Goal: Task Accomplishment & Management: Use online tool/utility

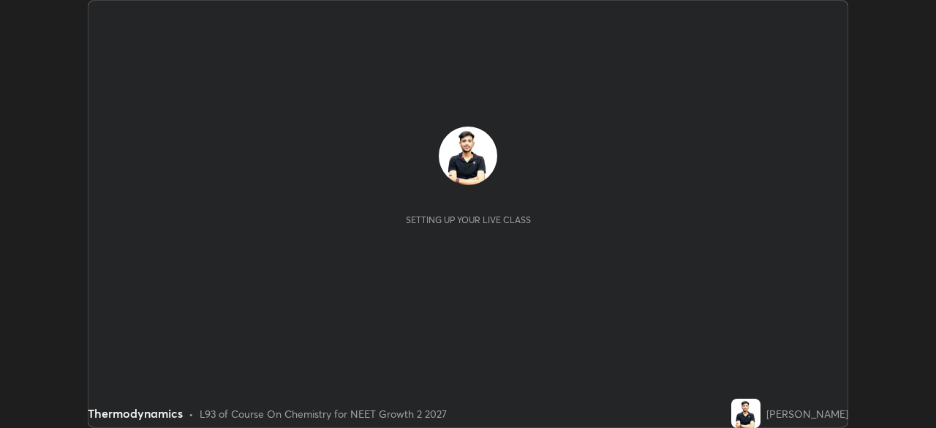
scroll to position [428, 936]
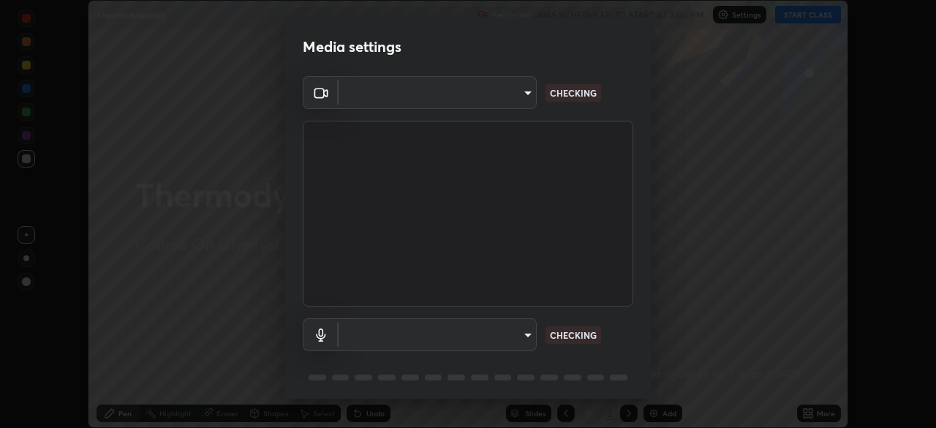
type input "e7f5d75c66a8ec01b6be6c8d9fba877b5f6738b88fd0c20368e9895a02b6f94a"
type input "7a19c8c474c7631c674bf907b925089f2c922801c6e09ae053456f7d84aa81b6"
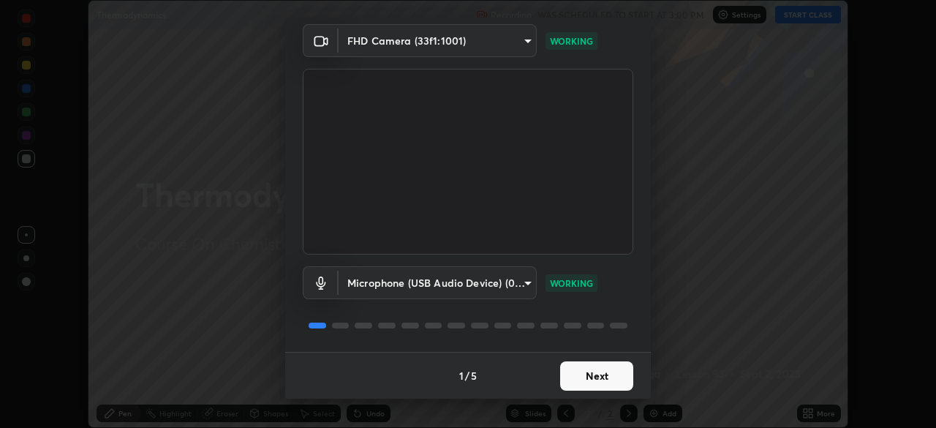
click at [587, 377] on button "Next" at bounding box center [596, 375] width 73 height 29
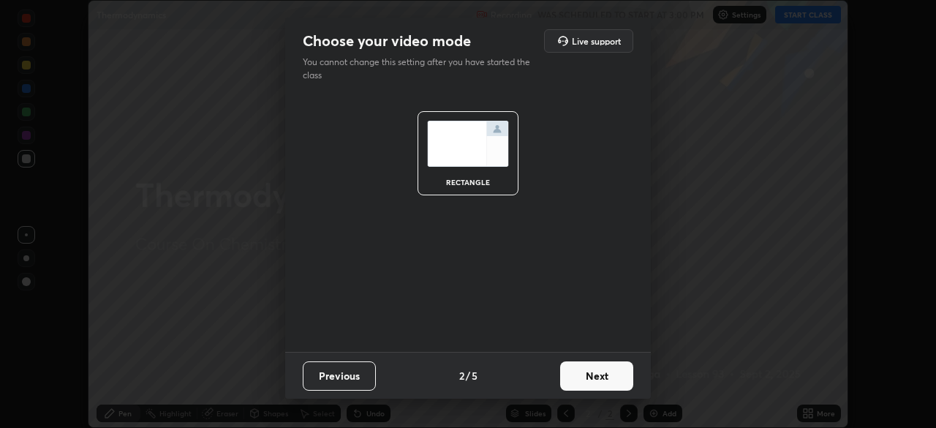
click at [584, 378] on button "Next" at bounding box center [596, 375] width 73 height 29
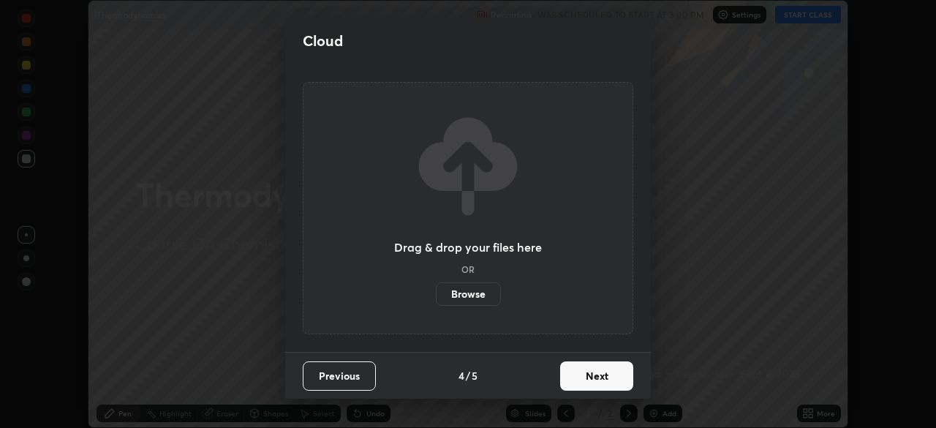
click at [584, 377] on button "Next" at bounding box center [596, 375] width 73 height 29
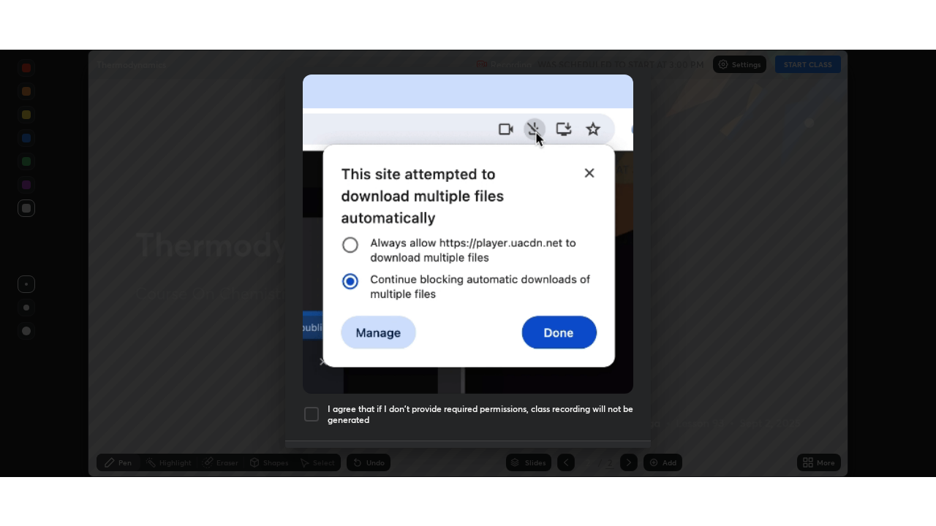
scroll to position [327, 0]
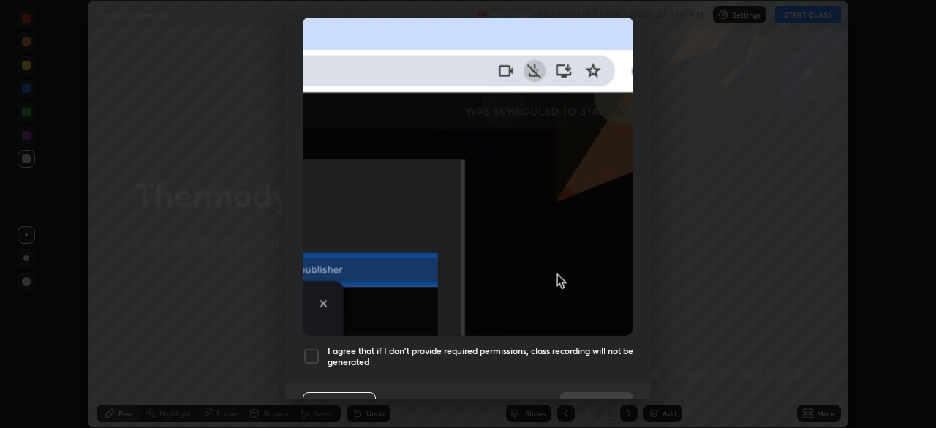
click at [313, 352] on div at bounding box center [312, 356] width 18 height 18
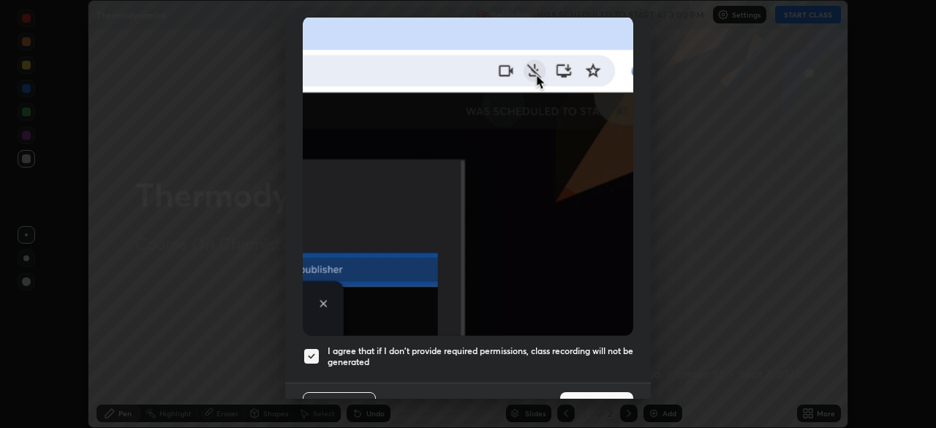
click at [607, 393] on button "Done" at bounding box center [596, 406] width 73 height 29
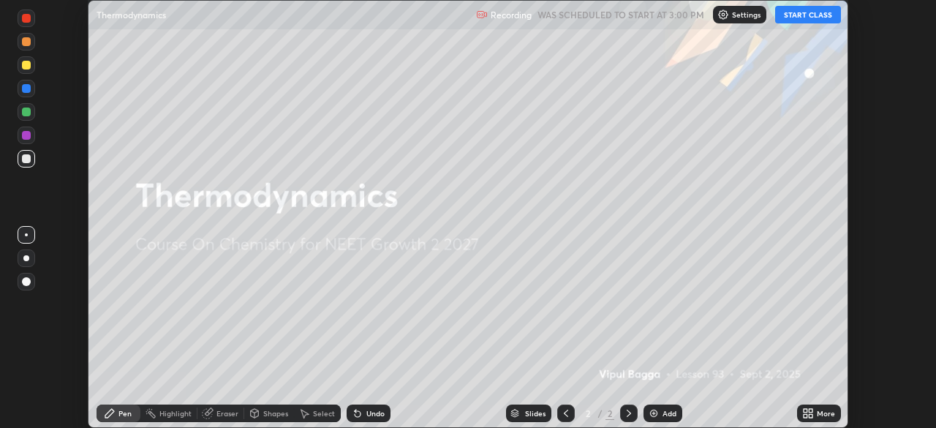
click at [812, 16] on button "START CLASS" at bounding box center [808, 15] width 66 height 18
click at [814, 414] on div "More" at bounding box center [819, 413] width 44 height 18
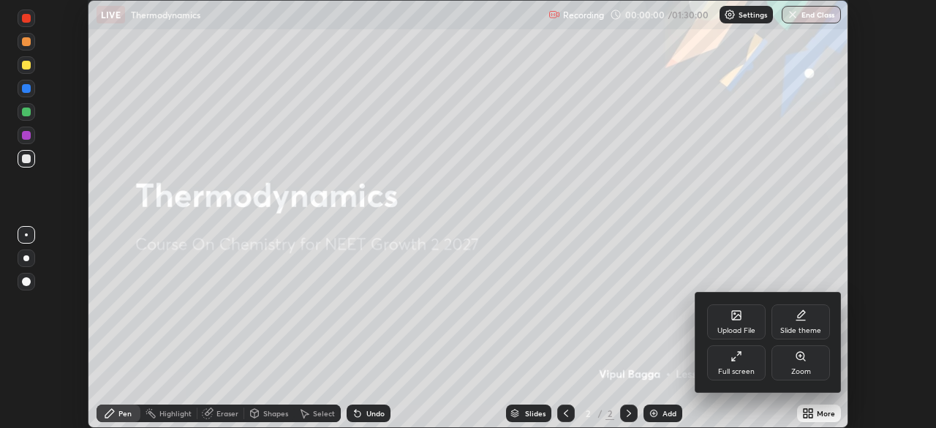
click at [750, 365] on div "Full screen" at bounding box center [736, 362] width 58 height 35
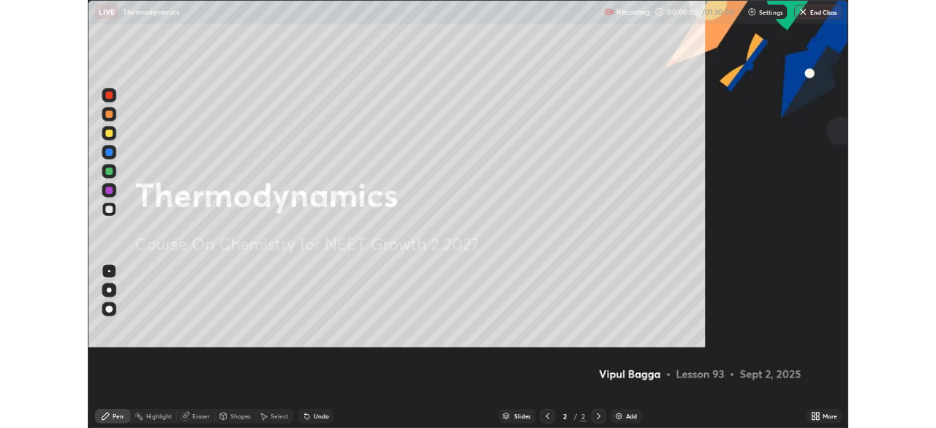
scroll to position [526, 936]
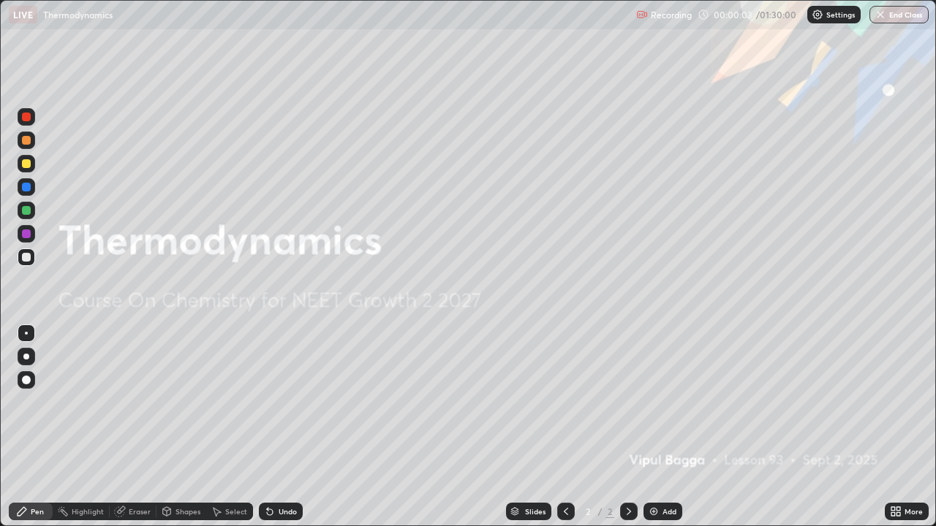
click at [24, 165] on div at bounding box center [26, 163] width 9 height 9
click at [26, 381] on div at bounding box center [26, 380] width 9 height 9
click at [893, 427] on icon at bounding box center [893, 515] width 4 height 4
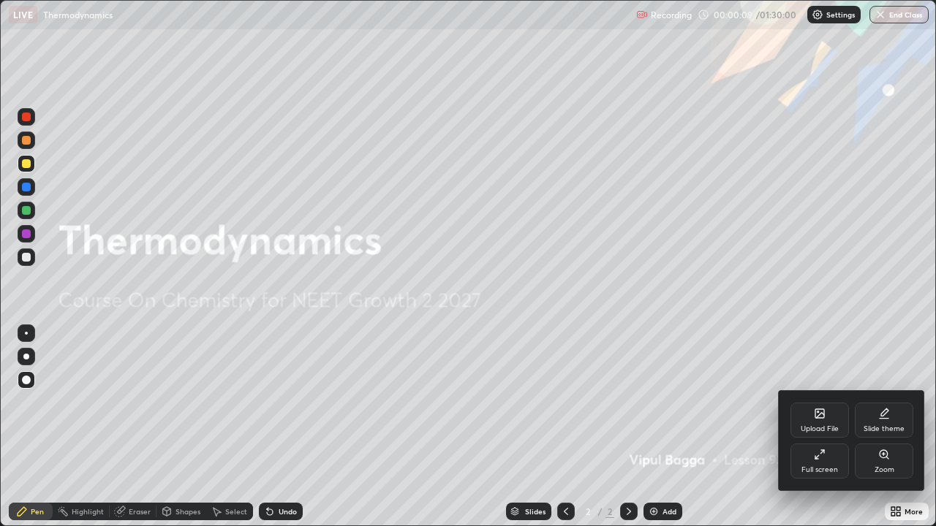
click at [810, 427] on div "Upload File" at bounding box center [820, 429] width 38 height 7
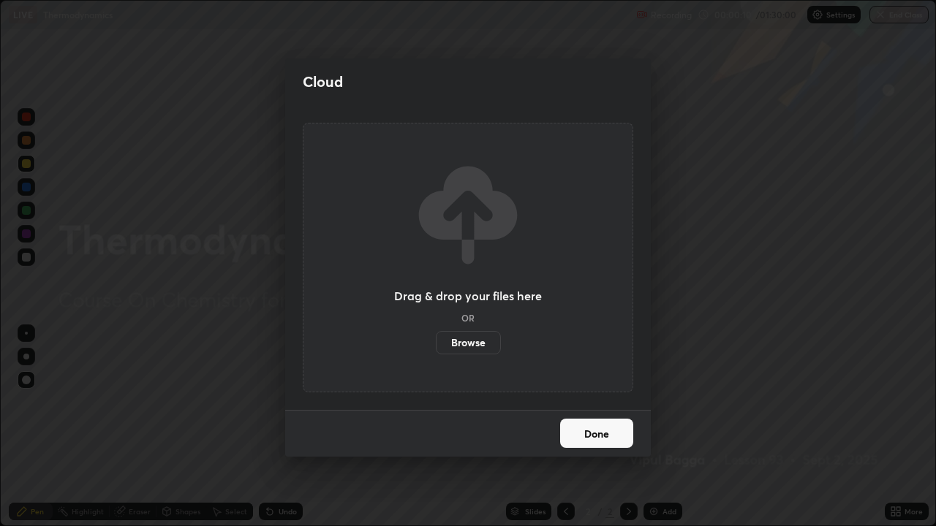
click at [480, 344] on label "Browse" at bounding box center [468, 342] width 65 height 23
click at [436, 344] on input "Browse" at bounding box center [436, 342] width 0 height 23
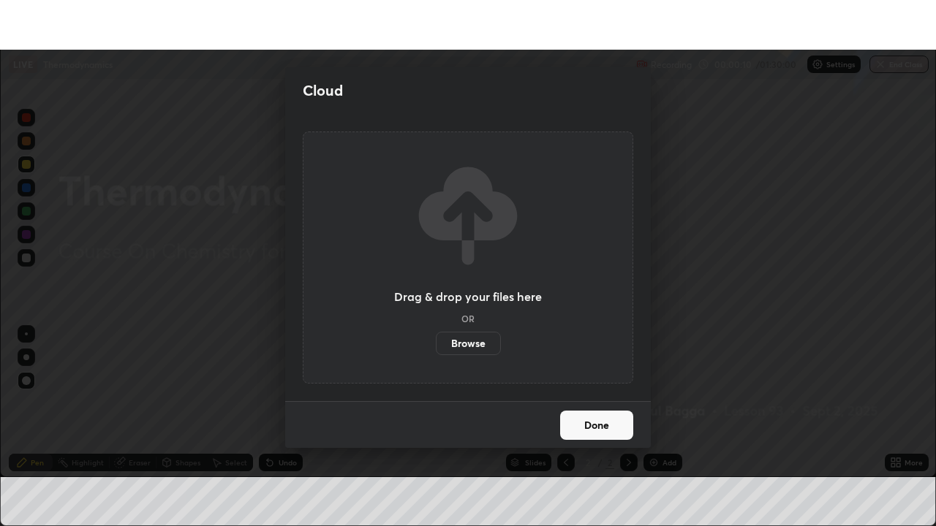
scroll to position [72695, 72187]
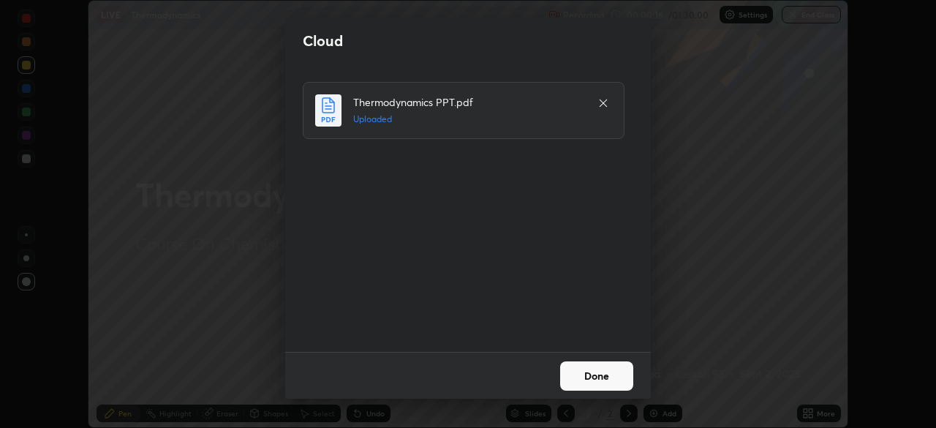
click at [595, 378] on button "Done" at bounding box center [596, 375] width 73 height 29
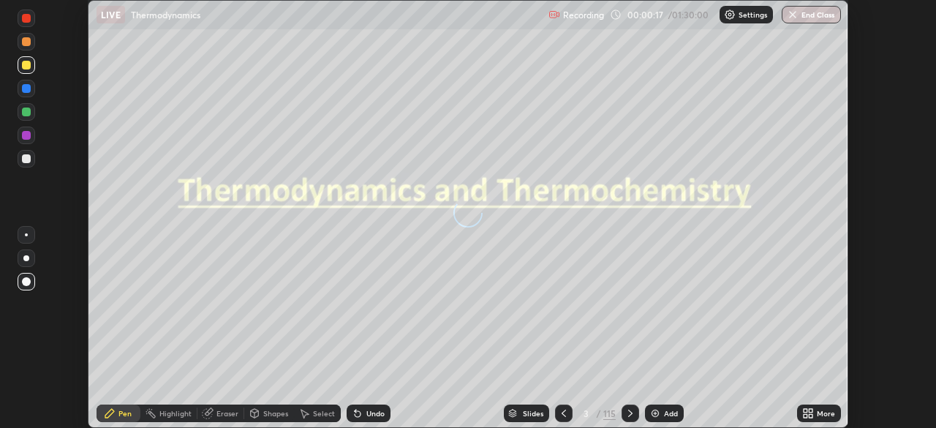
click at [810, 410] on icon at bounding box center [811, 411] width 4 height 4
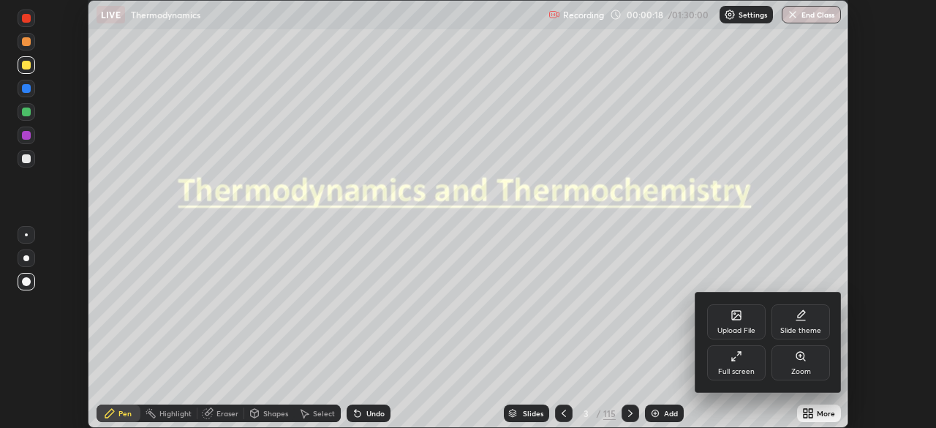
click at [742, 360] on div "Full screen" at bounding box center [736, 362] width 58 height 35
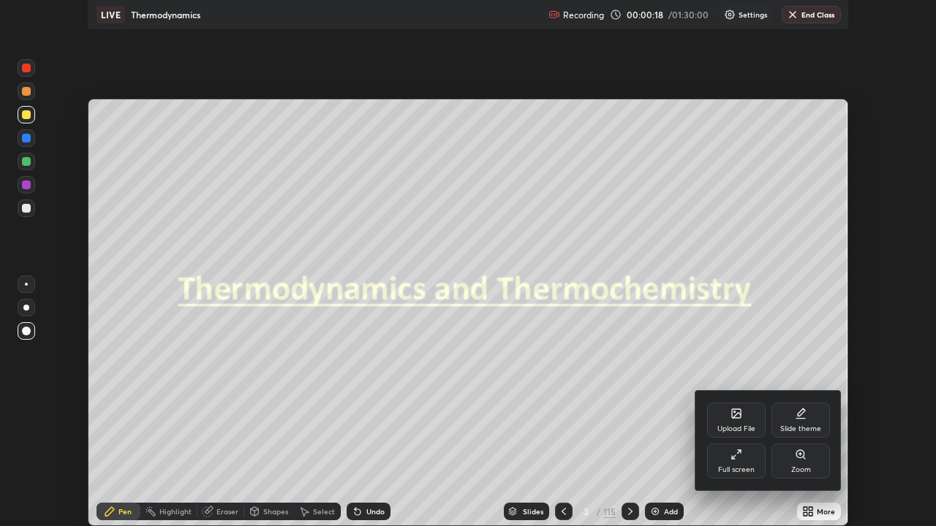
scroll to position [526, 936]
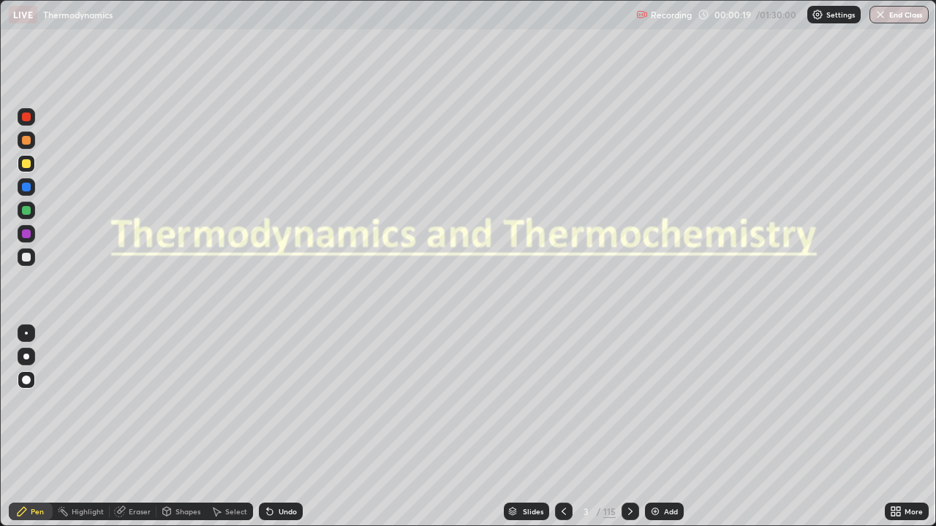
click at [527, 427] on div "Slides" at bounding box center [533, 511] width 20 height 7
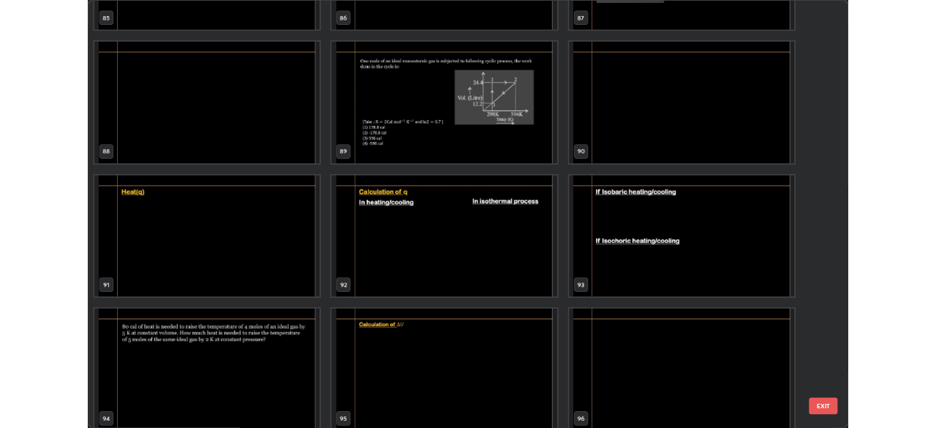
scroll to position [4722, 0]
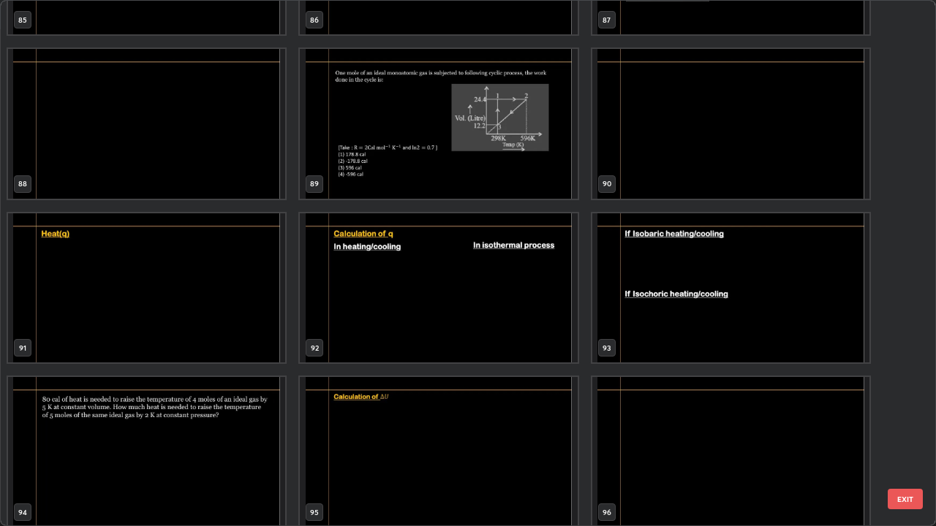
click at [217, 303] on img "grid" at bounding box center [146, 289] width 277 height 150
click at [221, 300] on img "grid" at bounding box center [146, 289] width 277 height 150
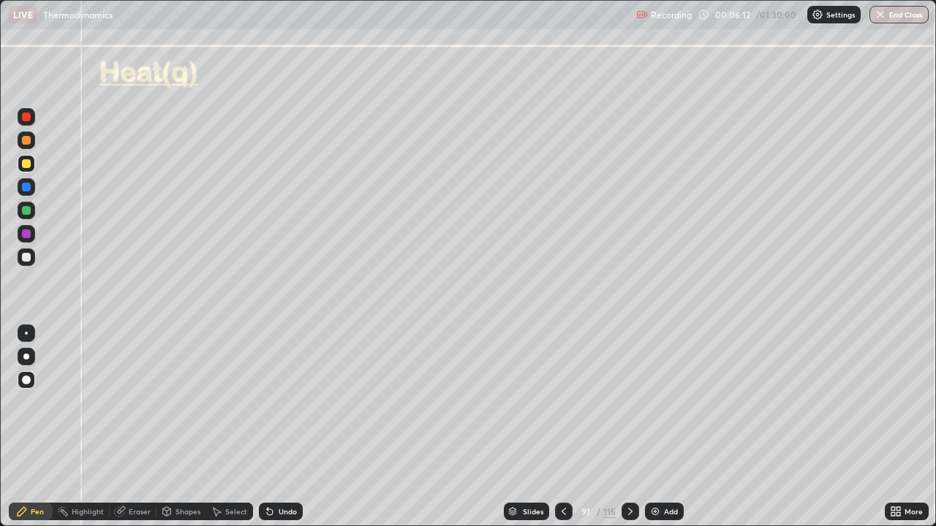
click at [26, 170] on div at bounding box center [27, 164] width 18 height 18
click at [31, 234] on div at bounding box center [27, 234] width 18 height 18
click at [42, 427] on div "Pen" at bounding box center [37, 511] width 13 height 7
click at [27, 258] on div at bounding box center [26, 257] width 9 height 9
click at [137, 427] on div "Eraser" at bounding box center [140, 511] width 22 height 7
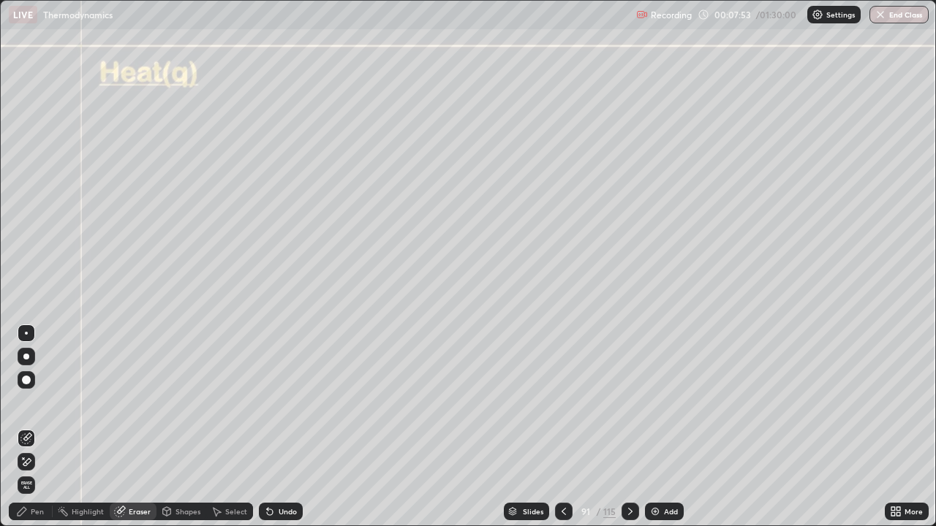
click at [28, 427] on span "Erase all" at bounding box center [26, 485] width 16 height 9
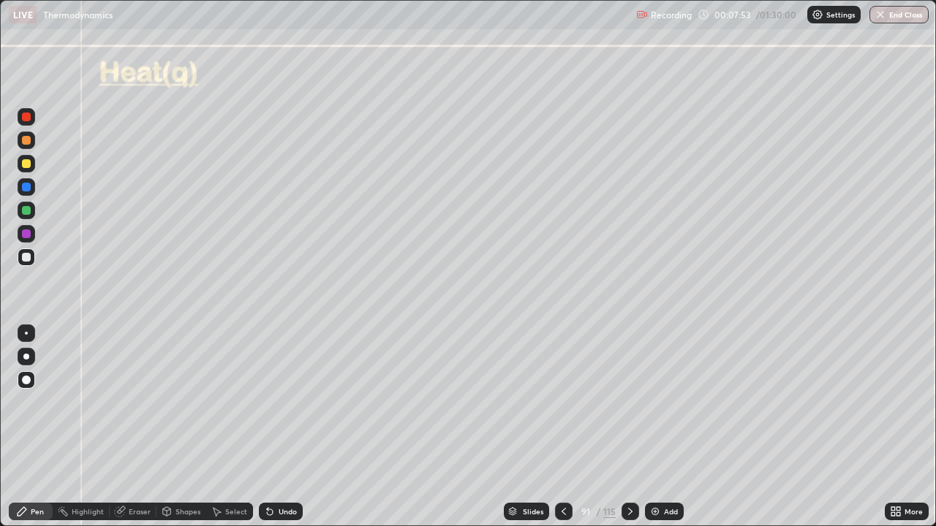
click at [37, 427] on div "Pen" at bounding box center [31, 512] width 44 height 18
click at [26, 257] on div at bounding box center [26, 257] width 9 height 9
click at [630, 427] on icon at bounding box center [630, 512] width 12 height 12
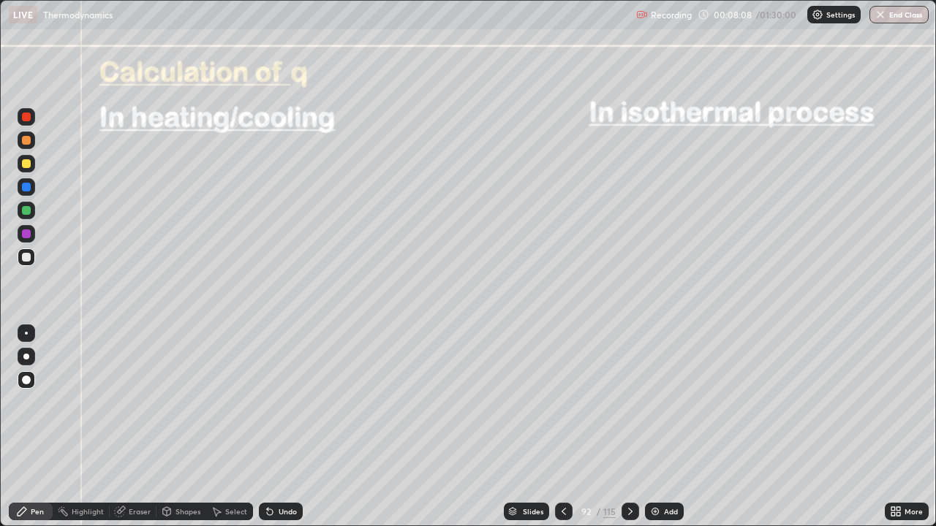
click at [29, 167] on div at bounding box center [26, 163] width 9 height 9
click at [26, 357] on div at bounding box center [26, 357] width 6 height 6
click at [136, 427] on div "Eraser" at bounding box center [140, 511] width 22 height 7
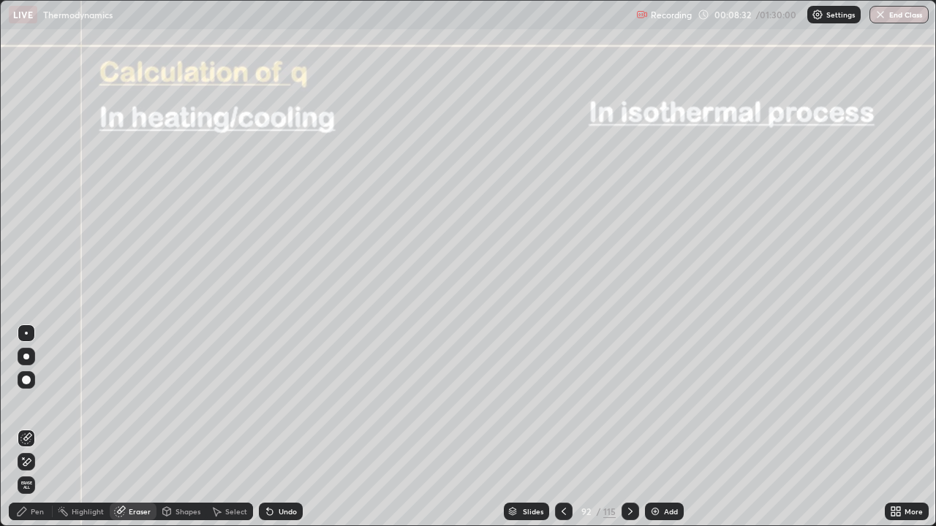
click at [32, 427] on div "Pen" at bounding box center [31, 512] width 44 height 18
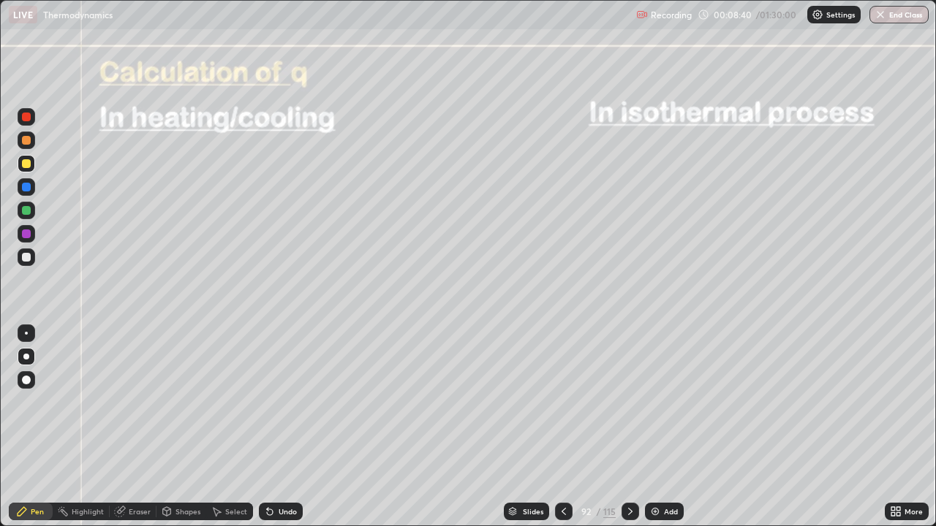
click at [281, 427] on div "Undo" at bounding box center [281, 512] width 44 height 18
click at [635, 427] on div at bounding box center [631, 512] width 18 height 18
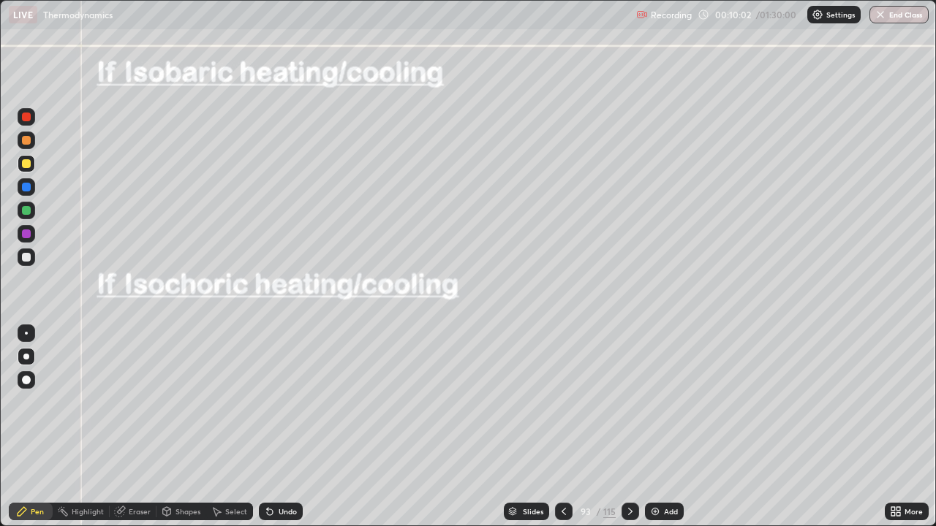
click at [27, 162] on div at bounding box center [26, 163] width 9 height 9
click at [23, 189] on div at bounding box center [26, 187] width 9 height 9
click at [28, 259] on div at bounding box center [26, 257] width 9 height 9
click at [25, 256] on div at bounding box center [26, 257] width 9 height 9
click at [284, 427] on div "Undo" at bounding box center [288, 511] width 18 height 7
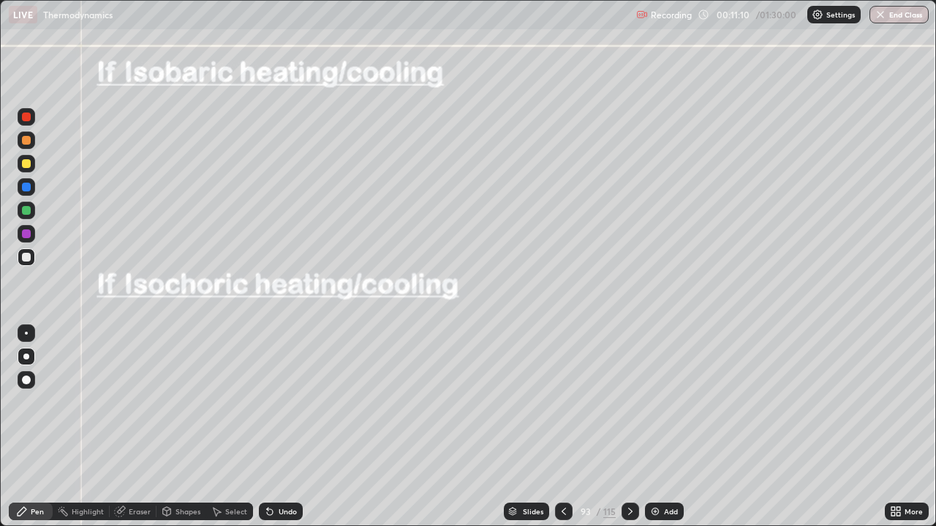
click at [26, 165] on div at bounding box center [26, 163] width 9 height 9
click at [26, 254] on div at bounding box center [26, 257] width 9 height 9
click at [23, 143] on div at bounding box center [26, 140] width 9 height 9
click at [189, 427] on div "Shapes" at bounding box center [187, 511] width 25 height 7
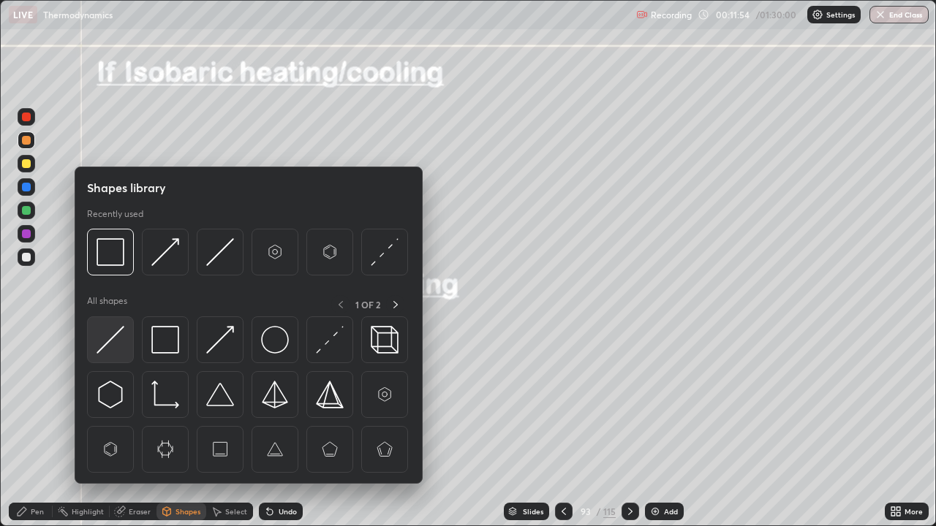
click at [118, 341] on img at bounding box center [111, 340] width 28 height 28
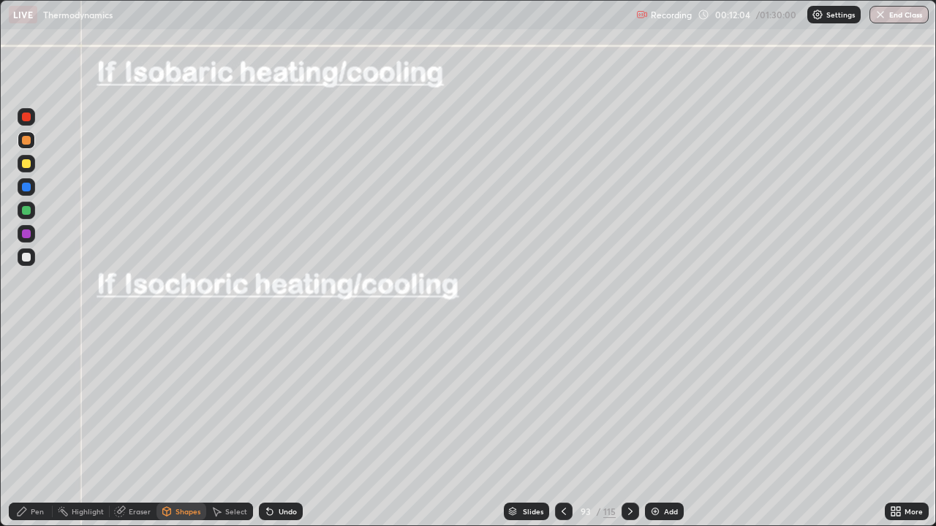
click at [41, 427] on div "Pen" at bounding box center [37, 511] width 13 height 7
click at [629, 427] on icon at bounding box center [630, 512] width 12 height 12
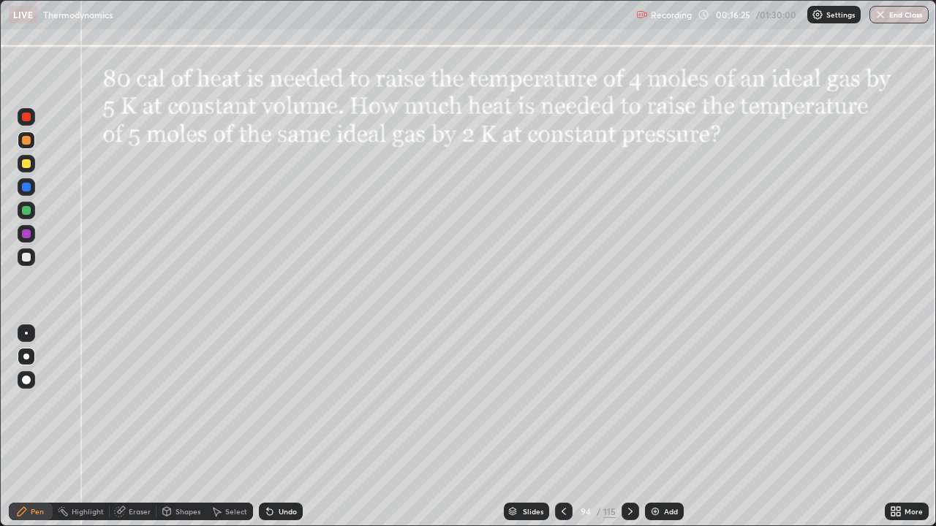
click at [192, 427] on div "Shapes" at bounding box center [187, 511] width 25 height 7
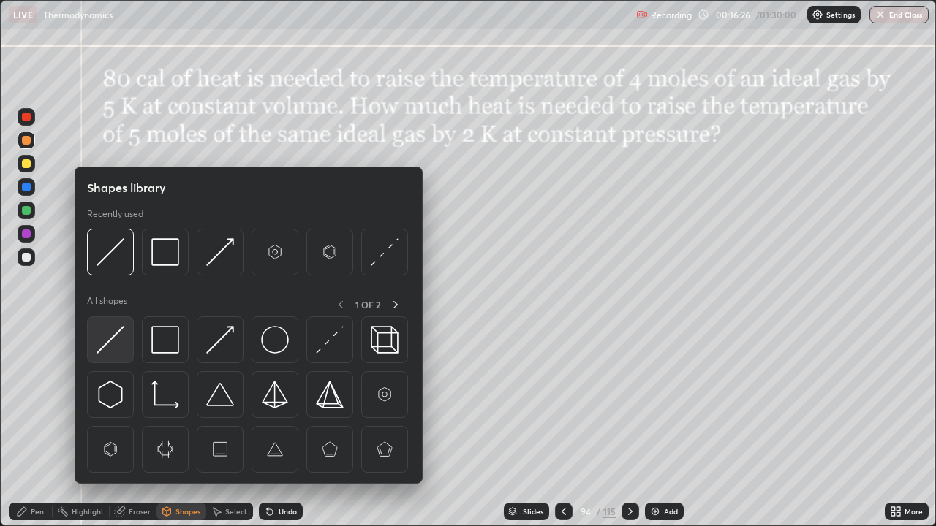
click at [116, 344] on img at bounding box center [111, 340] width 28 height 28
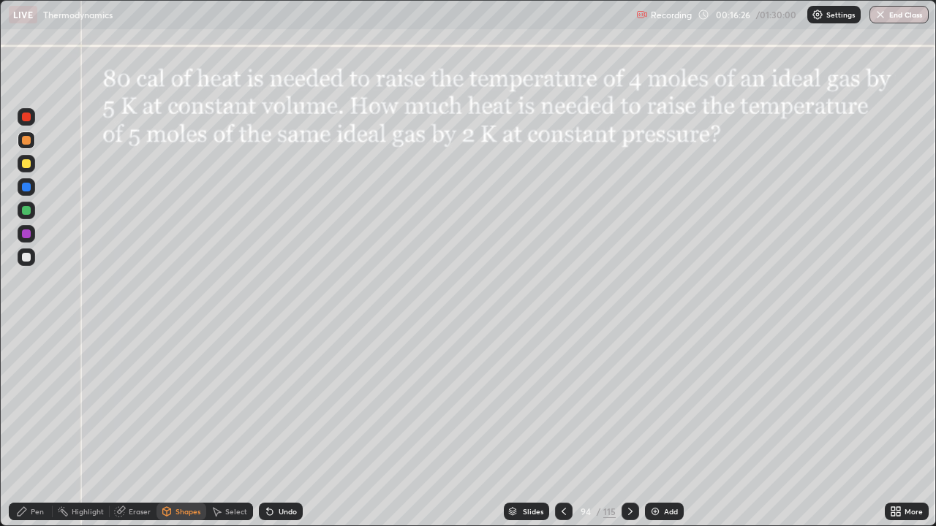
click at [26, 167] on div at bounding box center [26, 163] width 9 height 9
click at [39, 427] on div "Pen" at bounding box center [37, 511] width 13 height 7
click at [26, 258] on div at bounding box center [26, 257] width 9 height 9
click at [23, 259] on div at bounding box center [26, 257] width 9 height 9
click at [34, 211] on div at bounding box center [27, 211] width 18 height 18
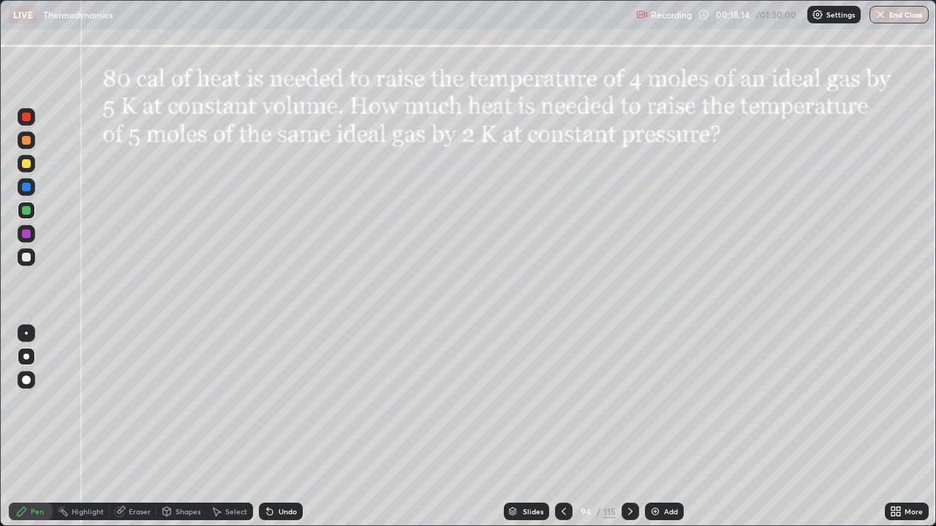
click at [30, 254] on div at bounding box center [26, 257] width 9 height 9
click at [637, 427] on div at bounding box center [631, 512] width 18 height 18
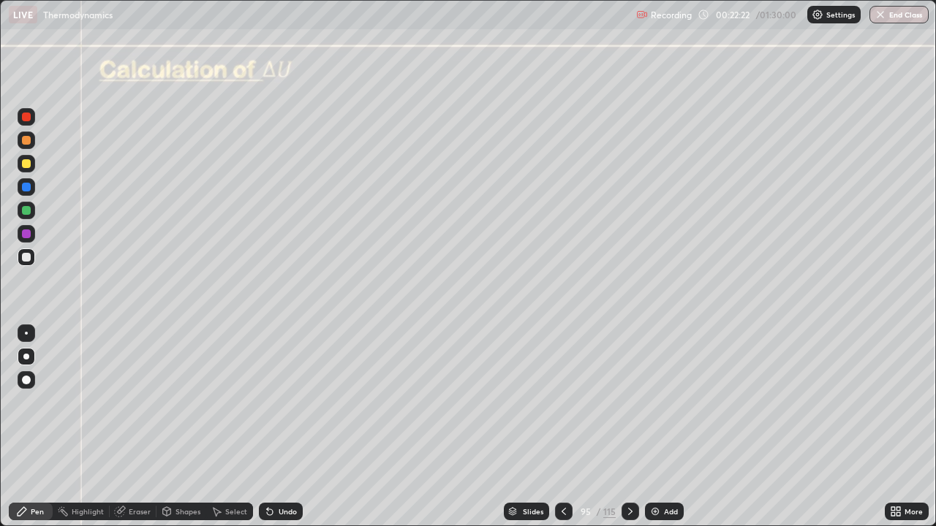
click at [28, 212] on div at bounding box center [26, 210] width 9 height 9
click at [27, 256] on div at bounding box center [26, 257] width 9 height 9
click at [27, 214] on div at bounding box center [26, 210] width 9 height 9
click at [26, 257] on div at bounding box center [26, 257] width 9 height 9
click at [27, 190] on div at bounding box center [26, 187] width 9 height 9
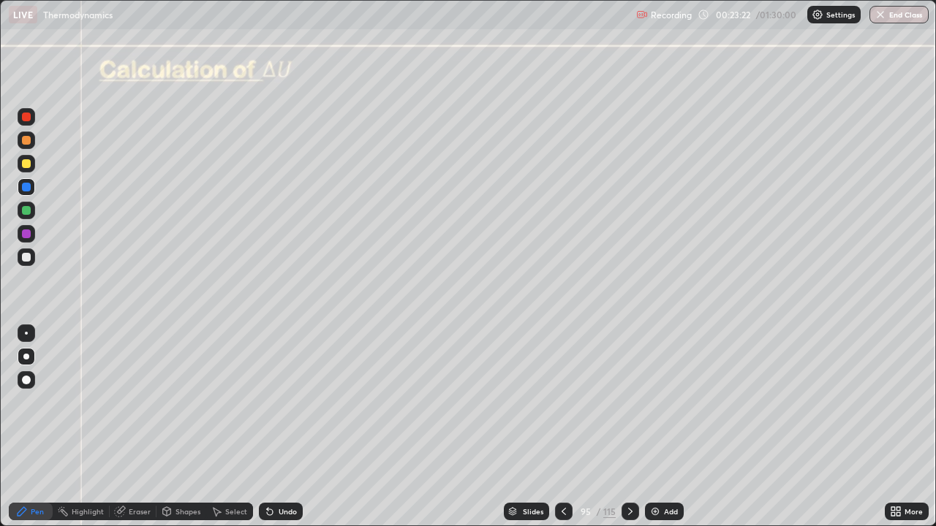
click at [23, 257] on div at bounding box center [26, 257] width 9 height 9
click at [187, 427] on div "Shapes" at bounding box center [187, 511] width 25 height 7
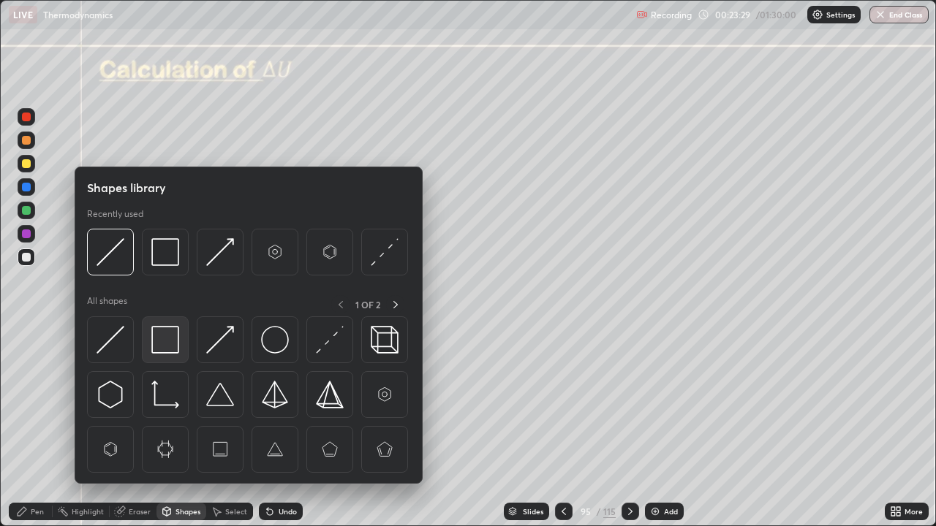
click at [164, 343] on img at bounding box center [165, 340] width 28 height 28
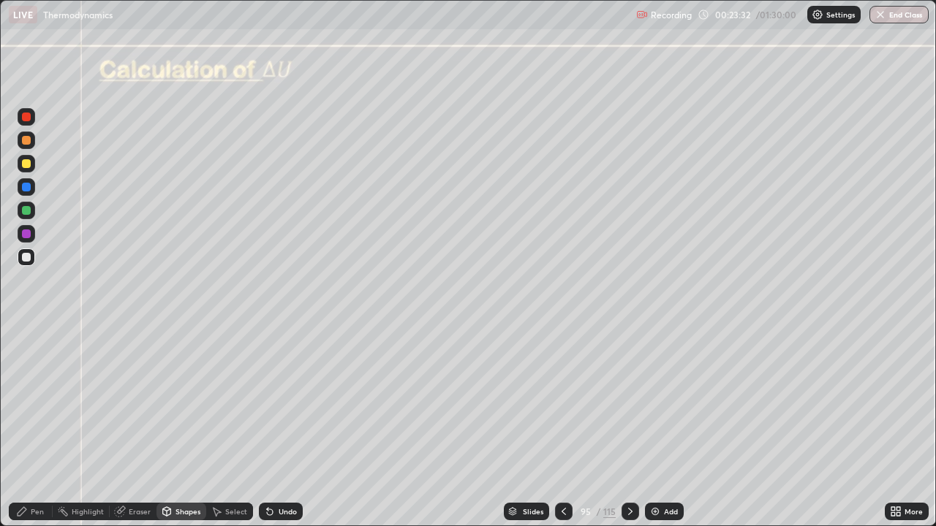
click at [34, 427] on div "Pen" at bounding box center [37, 511] width 13 height 7
click at [24, 188] on div at bounding box center [26, 187] width 9 height 9
click at [26, 212] on div at bounding box center [26, 210] width 9 height 9
click at [180, 427] on div "Shapes" at bounding box center [187, 511] width 25 height 7
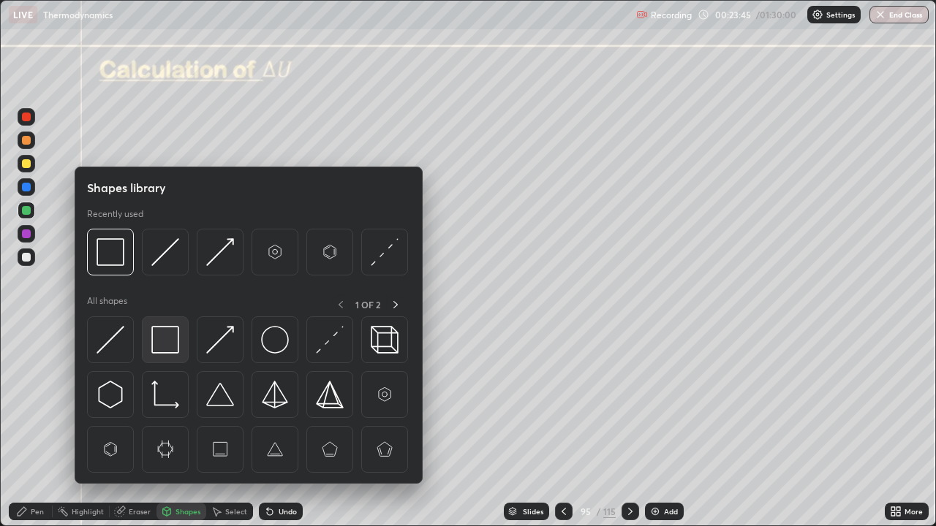
click at [160, 347] on img at bounding box center [165, 340] width 28 height 28
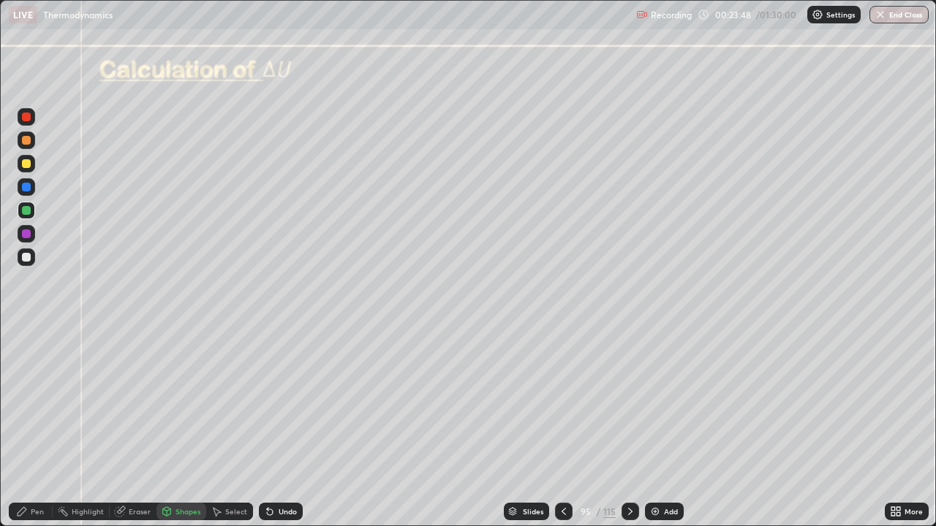
click at [39, 427] on div "Pen" at bounding box center [37, 511] width 13 height 7
click at [26, 259] on div at bounding box center [26, 257] width 9 height 9
click at [33, 238] on div at bounding box center [27, 234] width 18 height 18
click at [287, 427] on div "Undo" at bounding box center [288, 511] width 18 height 7
click at [295, 427] on div "Undo" at bounding box center [281, 512] width 44 height 18
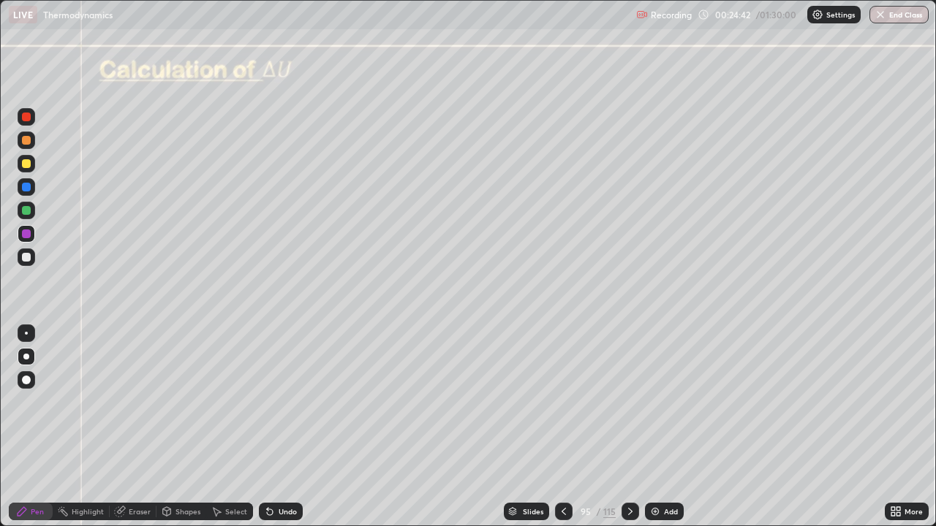
click at [282, 427] on div "Undo" at bounding box center [281, 512] width 44 height 18
click at [284, 427] on div "Undo" at bounding box center [281, 512] width 44 height 18
click at [285, 427] on div "Undo" at bounding box center [288, 511] width 18 height 7
click at [184, 427] on div "Shapes" at bounding box center [187, 511] width 25 height 7
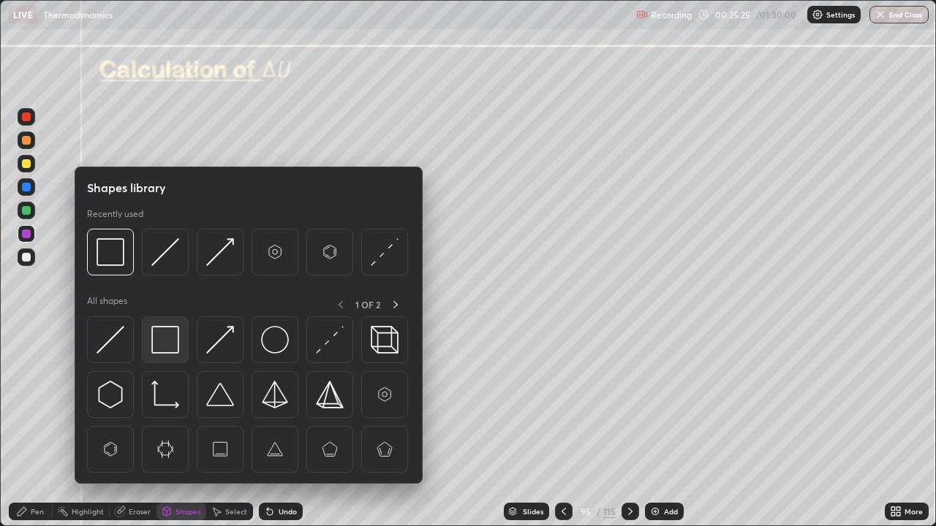
click at [163, 348] on img at bounding box center [165, 340] width 28 height 28
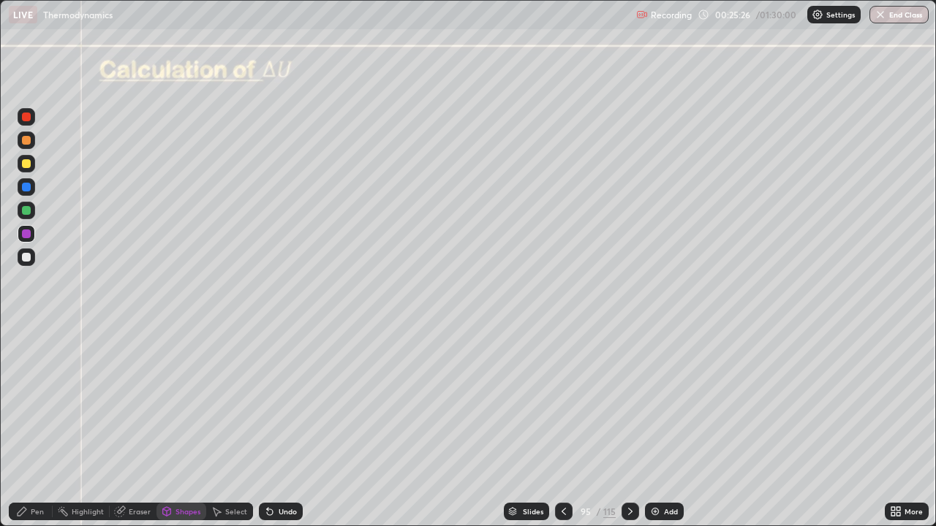
click at [30, 255] on div at bounding box center [26, 257] width 9 height 9
click at [292, 427] on div "Undo" at bounding box center [288, 511] width 18 height 7
click at [21, 427] on div "Pen" at bounding box center [31, 512] width 44 height 18
click at [26, 255] on div at bounding box center [26, 257] width 9 height 9
click at [33, 166] on div at bounding box center [27, 164] width 18 height 18
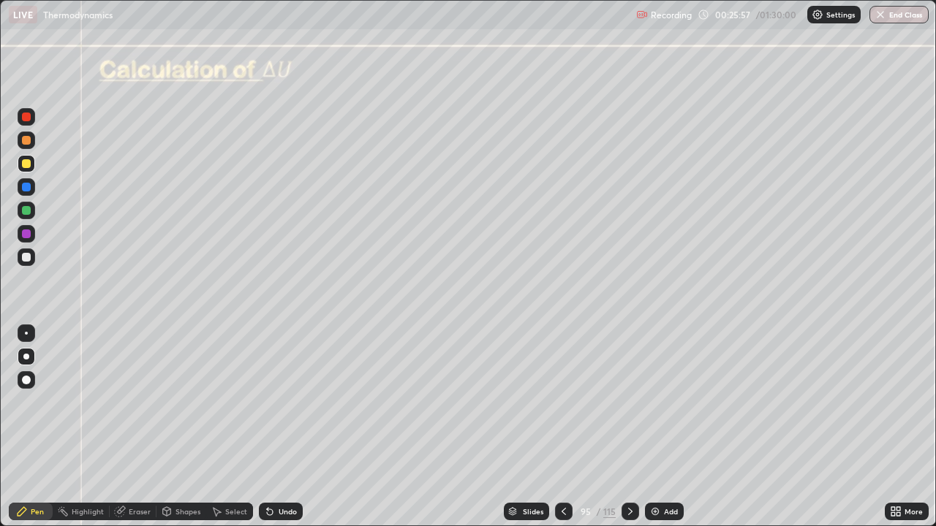
click at [27, 254] on div at bounding box center [26, 257] width 9 height 9
click at [287, 427] on div "Undo" at bounding box center [288, 511] width 18 height 7
click at [26, 165] on div at bounding box center [26, 163] width 9 height 9
click at [239, 427] on div "Select" at bounding box center [236, 511] width 22 height 7
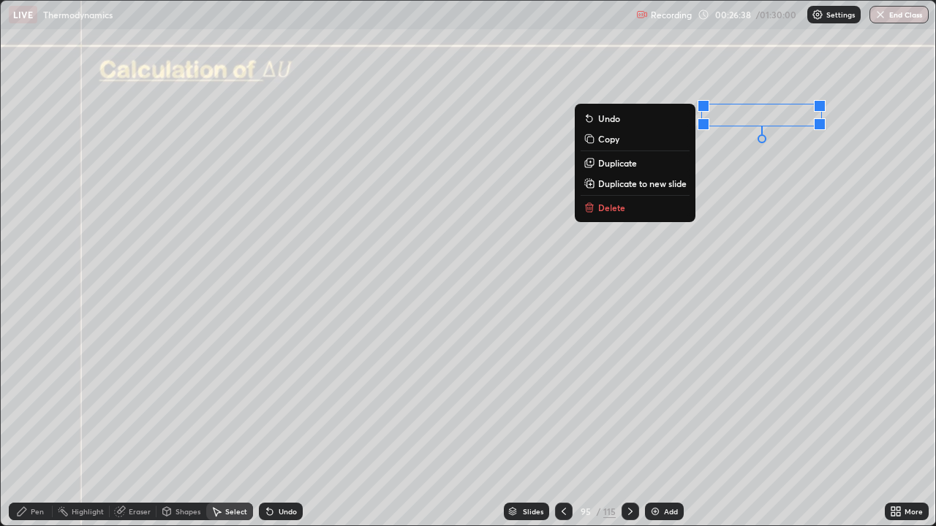
click at [875, 427] on div "0 ° Undo Copy Duplicate Duplicate to new slide Delete" at bounding box center [468, 263] width 935 height 525
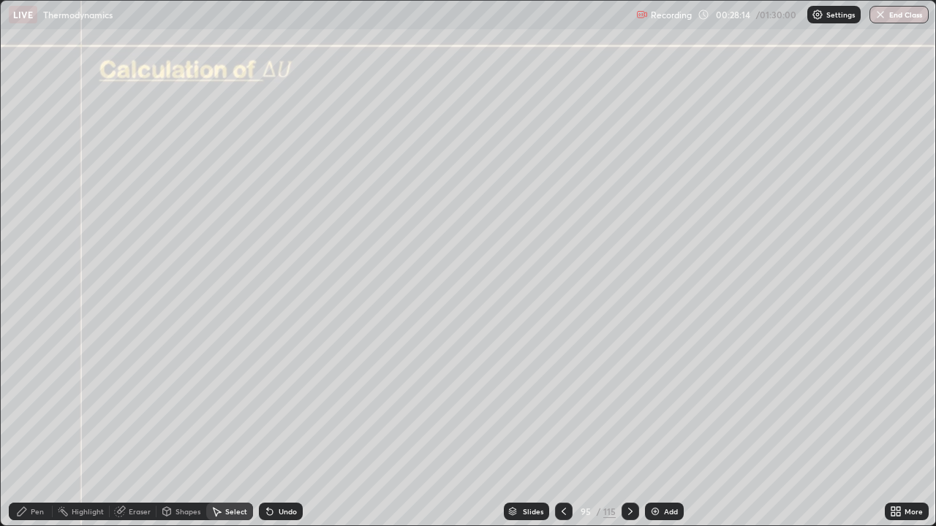
click at [35, 427] on div "Pen" at bounding box center [37, 511] width 13 height 7
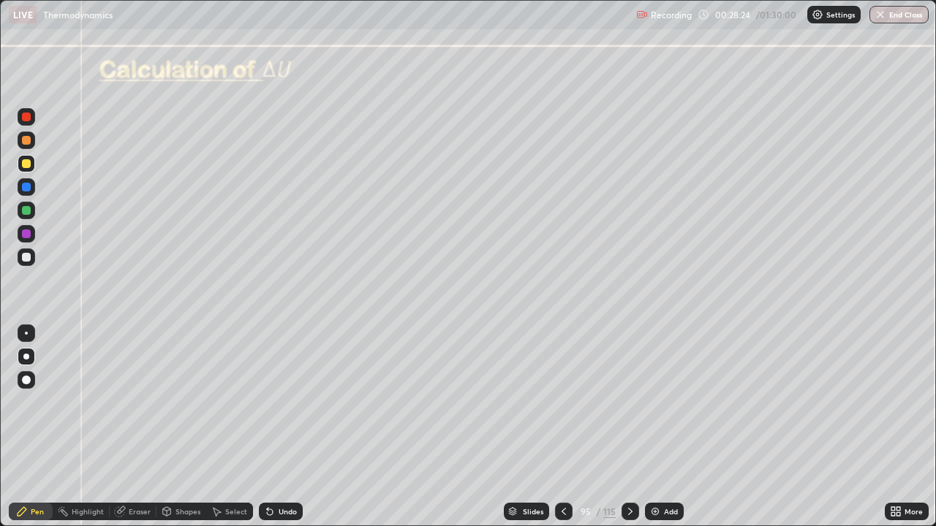
click at [31, 258] on div at bounding box center [27, 258] width 18 height 18
click at [627, 427] on icon at bounding box center [630, 512] width 12 height 12
click at [30, 260] on div at bounding box center [26, 257] width 9 height 9
click at [279, 427] on div "Undo" at bounding box center [288, 511] width 18 height 7
click at [892, 427] on icon at bounding box center [893, 509] width 4 height 4
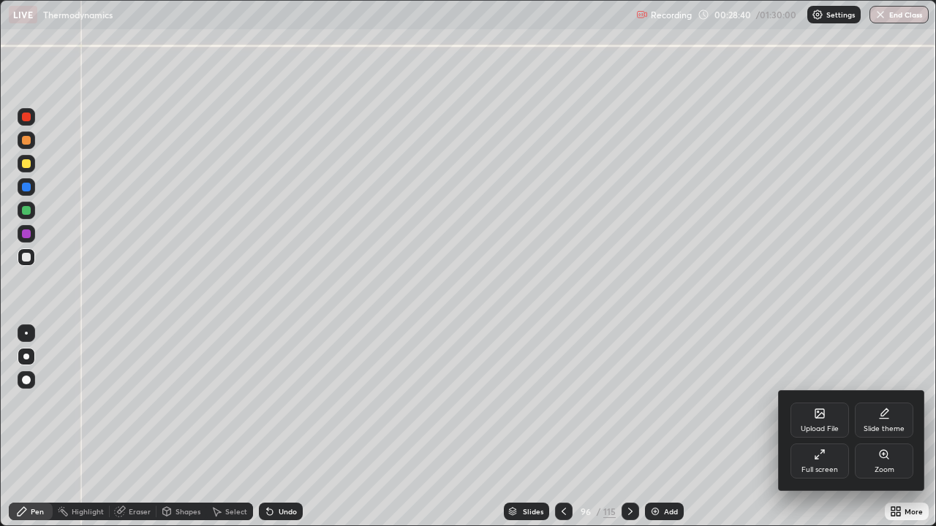
click at [827, 427] on div "Full screen" at bounding box center [819, 461] width 58 height 35
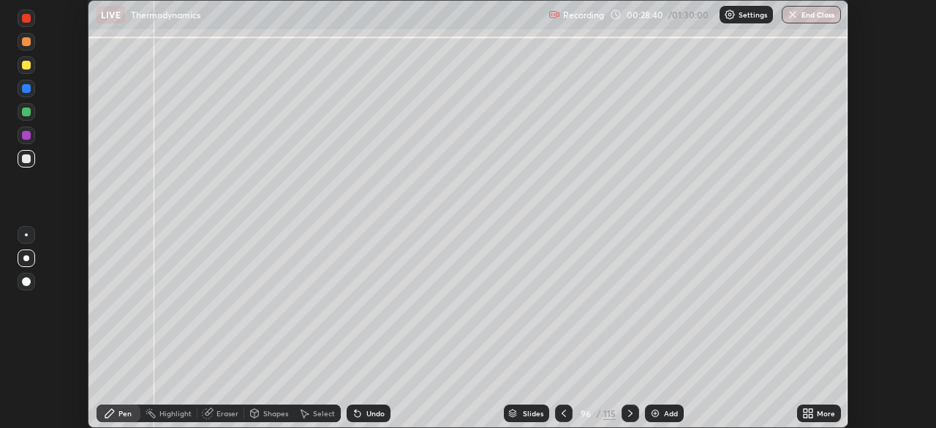
click at [828, 403] on div "More" at bounding box center [819, 413] width 44 height 29
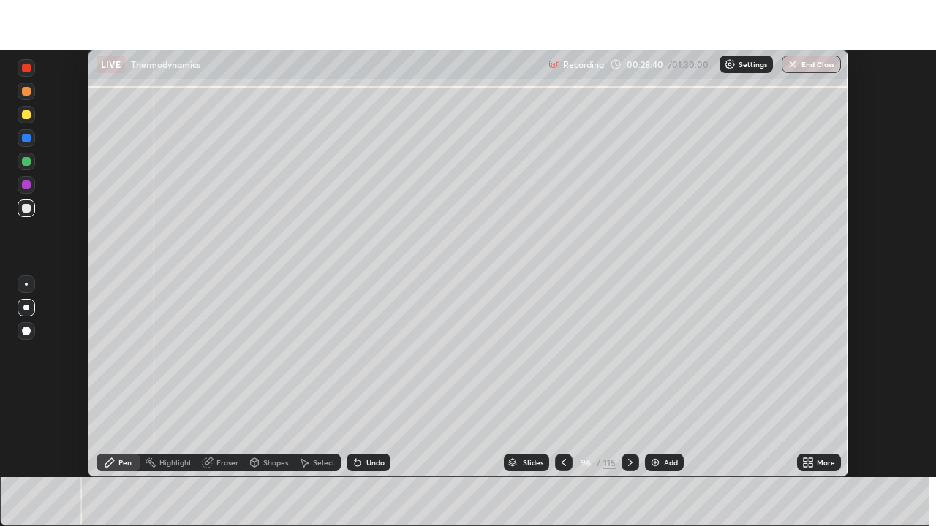
scroll to position [72695, 72187]
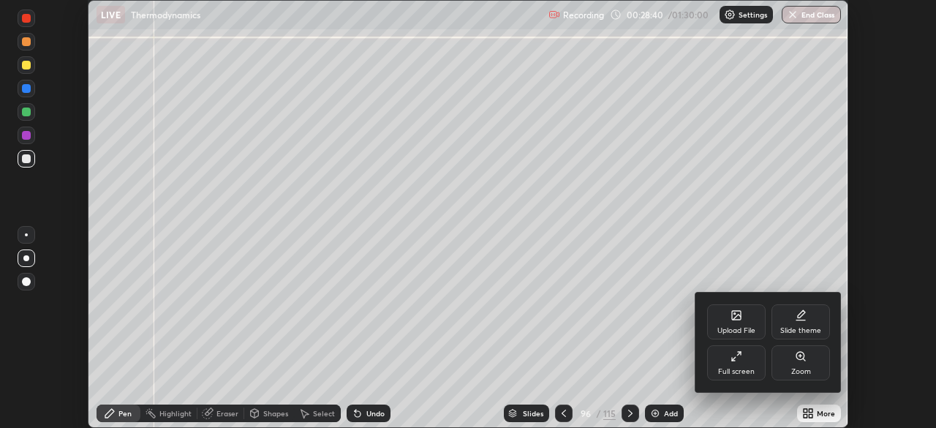
click at [832, 411] on div at bounding box center [468, 214] width 936 height 428
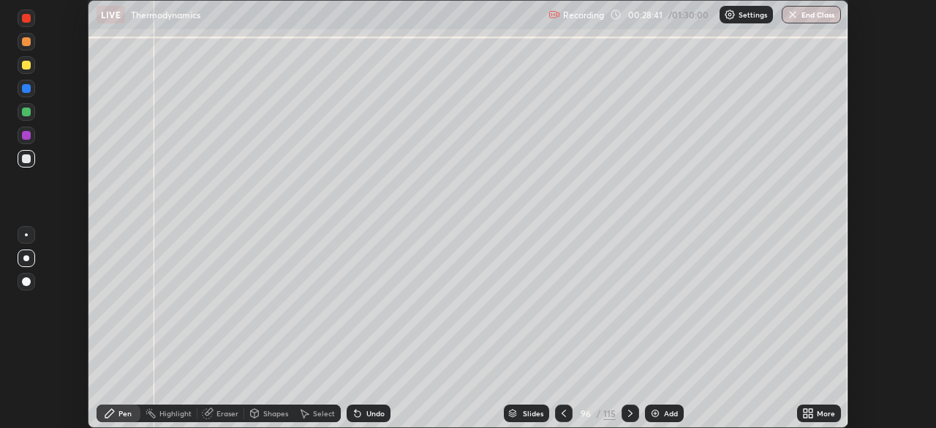
click at [820, 409] on div "More" at bounding box center [826, 412] width 18 height 7
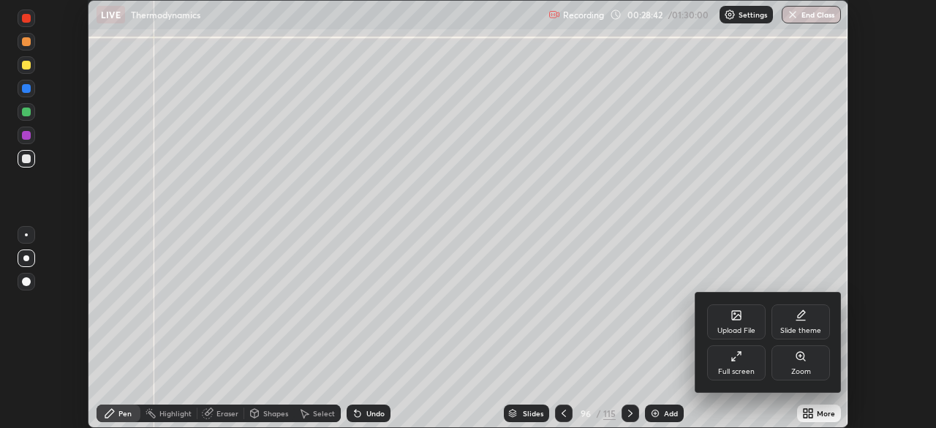
click at [753, 362] on div "Full screen" at bounding box center [736, 362] width 58 height 35
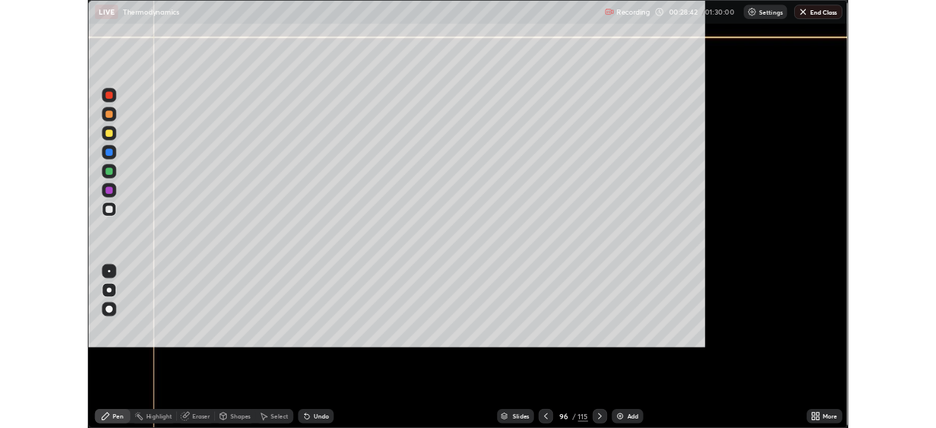
scroll to position [526, 936]
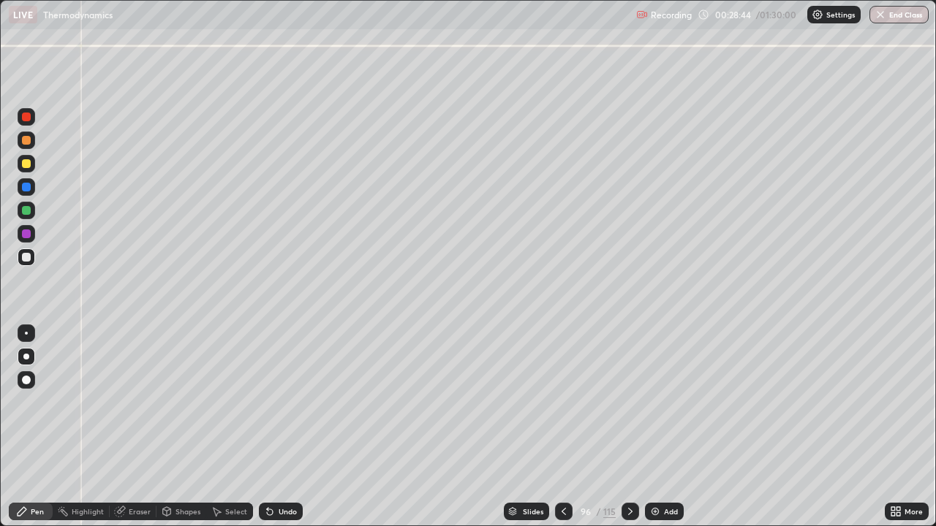
click at [27, 142] on div at bounding box center [26, 140] width 9 height 9
click at [27, 189] on div at bounding box center [26, 187] width 9 height 9
click at [192, 427] on div "Shapes" at bounding box center [187, 511] width 25 height 7
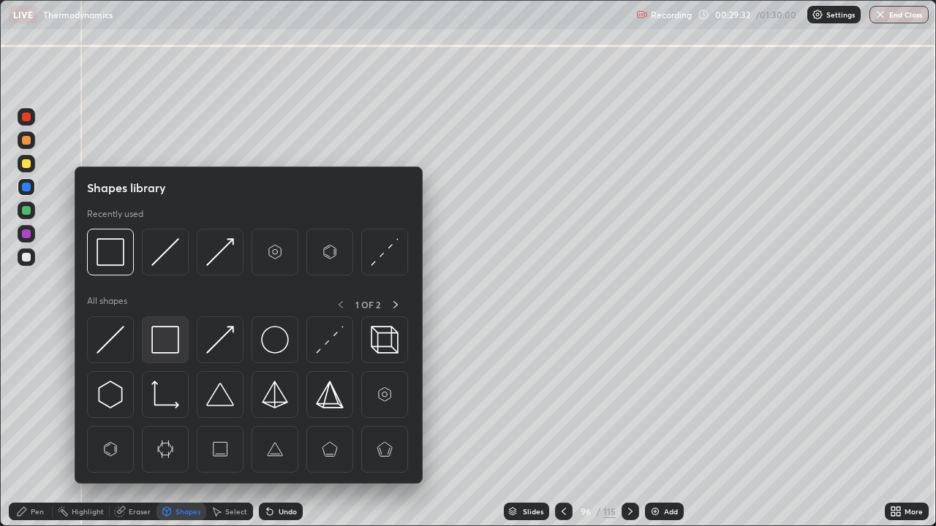
click at [171, 337] on img at bounding box center [165, 340] width 28 height 28
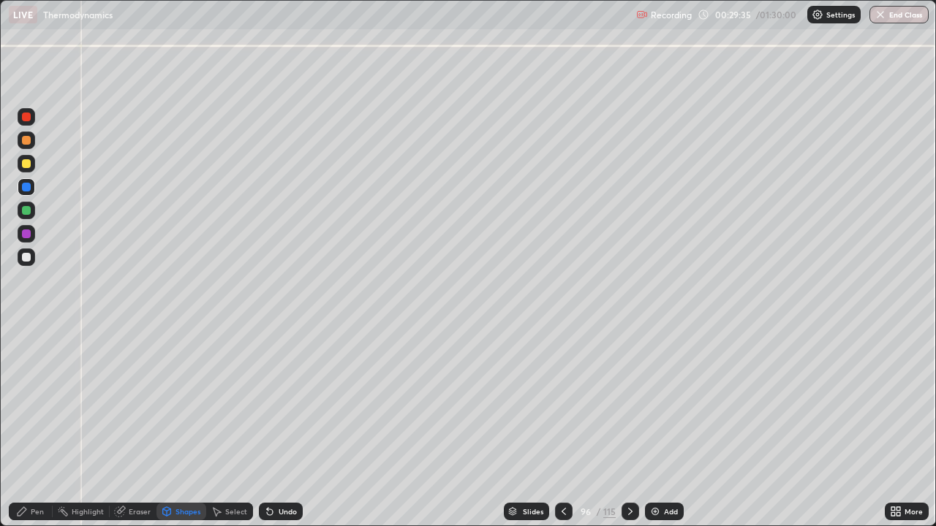
click at [39, 427] on div "Pen" at bounding box center [37, 511] width 13 height 7
click at [29, 260] on div at bounding box center [26, 257] width 9 height 9
click at [26, 257] on div at bounding box center [26, 257] width 9 height 9
click at [287, 427] on div "Undo" at bounding box center [288, 511] width 18 height 7
click at [283, 427] on div "Undo" at bounding box center [288, 511] width 18 height 7
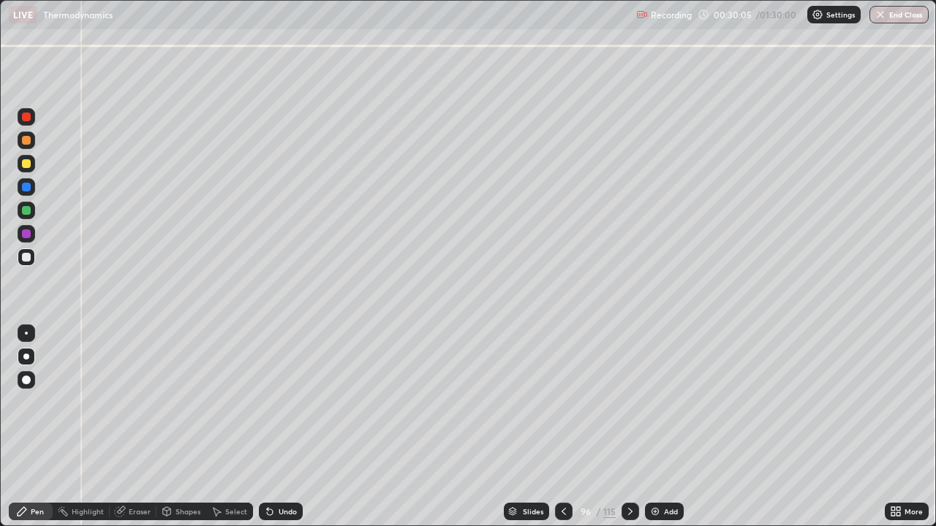
click at [181, 427] on div "Shapes" at bounding box center [187, 511] width 25 height 7
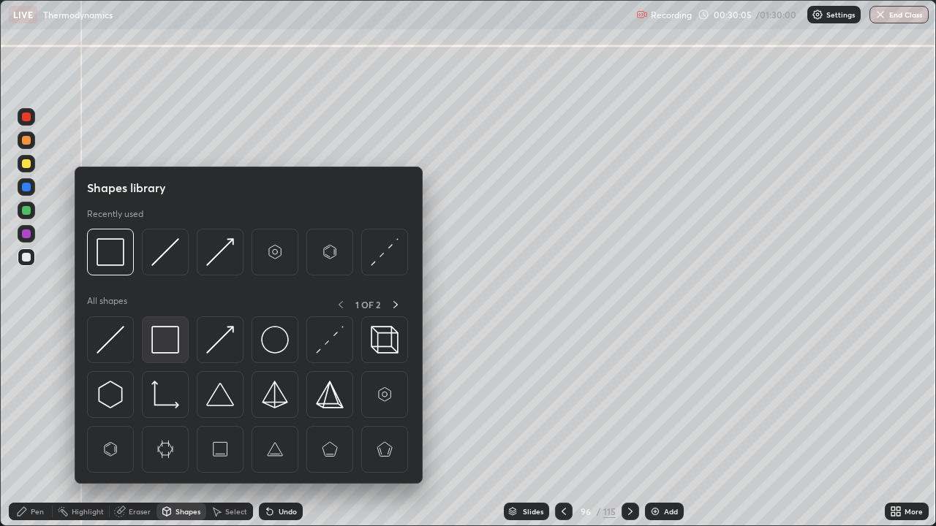
click at [162, 341] on img at bounding box center [165, 340] width 28 height 28
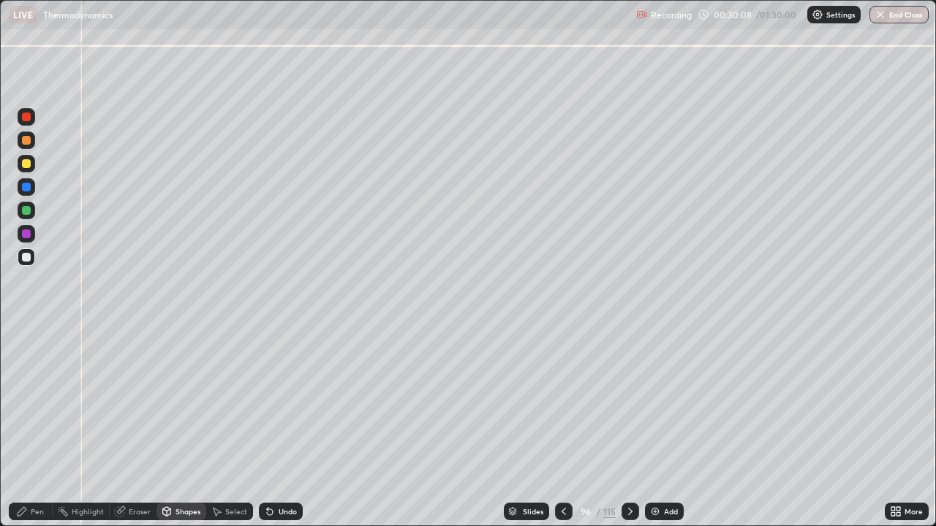
click at [39, 427] on div "Pen" at bounding box center [37, 511] width 13 height 7
click at [27, 142] on div at bounding box center [26, 140] width 9 height 9
click at [189, 427] on div "Shapes" at bounding box center [187, 511] width 25 height 7
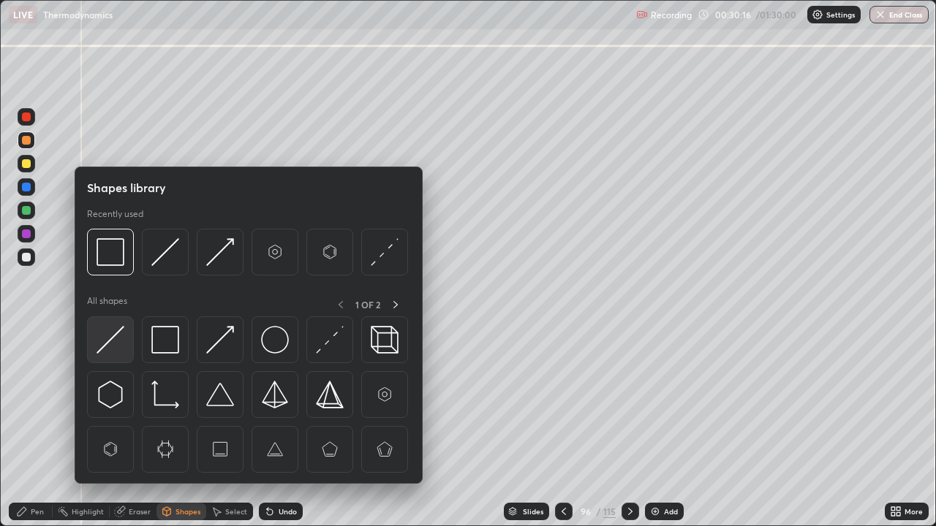
click at [126, 344] on div at bounding box center [110, 340] width 47 height 47
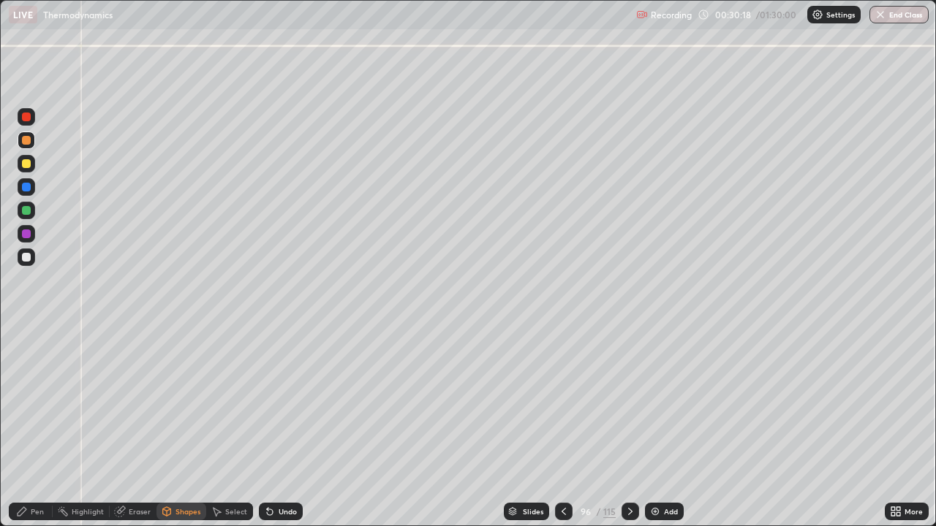
click at [27, 427] on icon at bounding box center [22, 512] width 12 height 12
click at [37, 427] on div "Pen" at bounding box center [37, 511] width 13 height 7
click at [26, 254] on div at bounding box center [26, 257] width 9 height 9
click at [27, 257] on div at bounding box center [26, 257] width 9 height 9
click at [26, 233] on div at bounding box center [26, 234] width 9 height 9
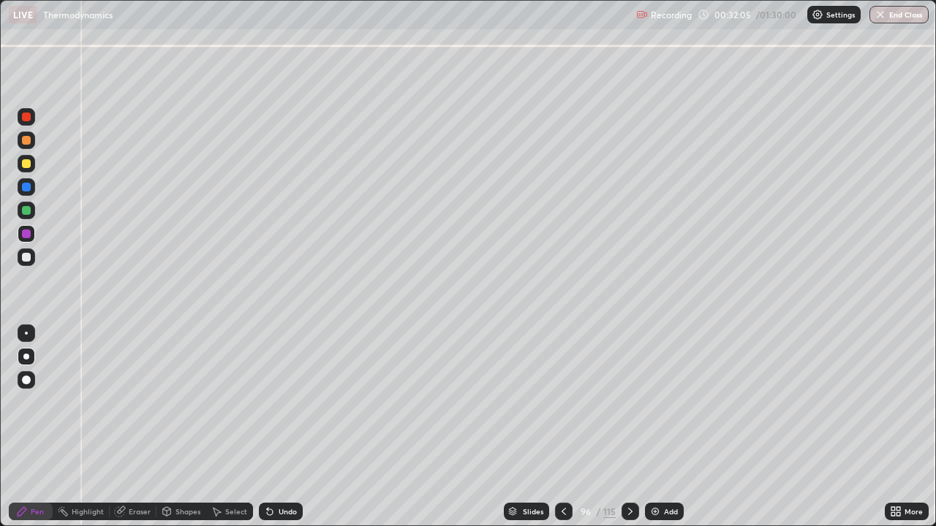
click at [282, 427] on div "Undo" at bounding box center [288, 511] width 18 height 7
click at [630, 427] on icon at bounding box center [630, 512] width 12 height 12
click at [29, 259] on div at bounding box center [26, 257] width 9 height 9
click at [182, 427] on div "Shapes" at bounding box center [187, 511] width 25 height 7
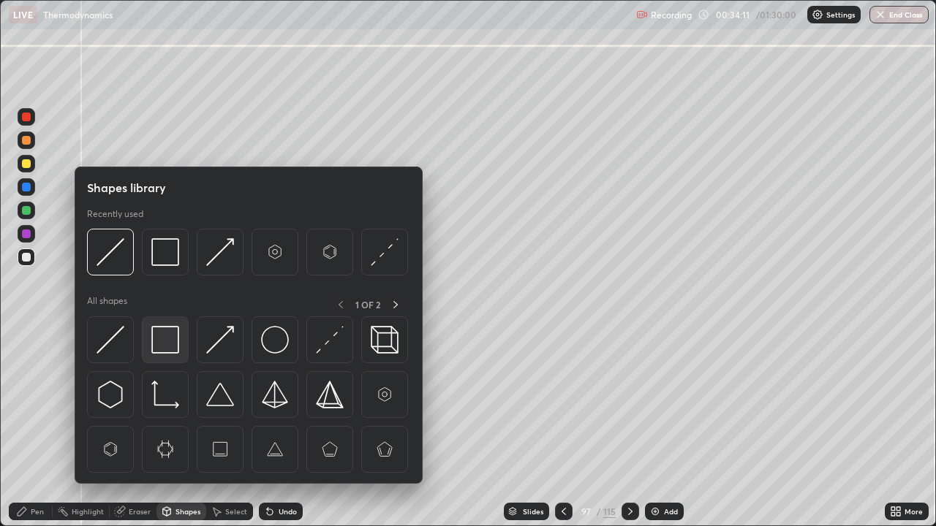
click at [161, 336] on img at bounding box center [165, 340] width 28 height 28
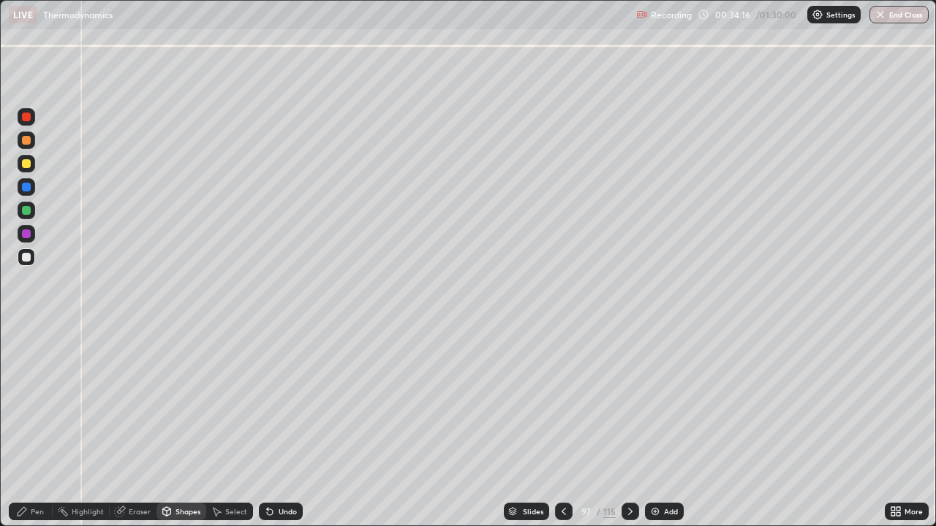
click at [185, 427] on div "Shapes" at bounding box center [187, 511] width 25 height 7
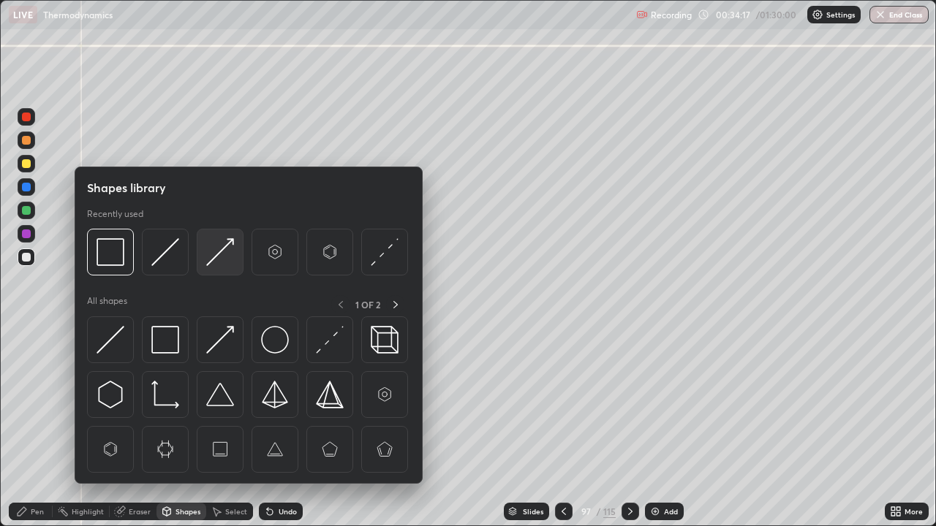
click at [214, 257] on img at bounding box center [220, 252] width 28 height 28
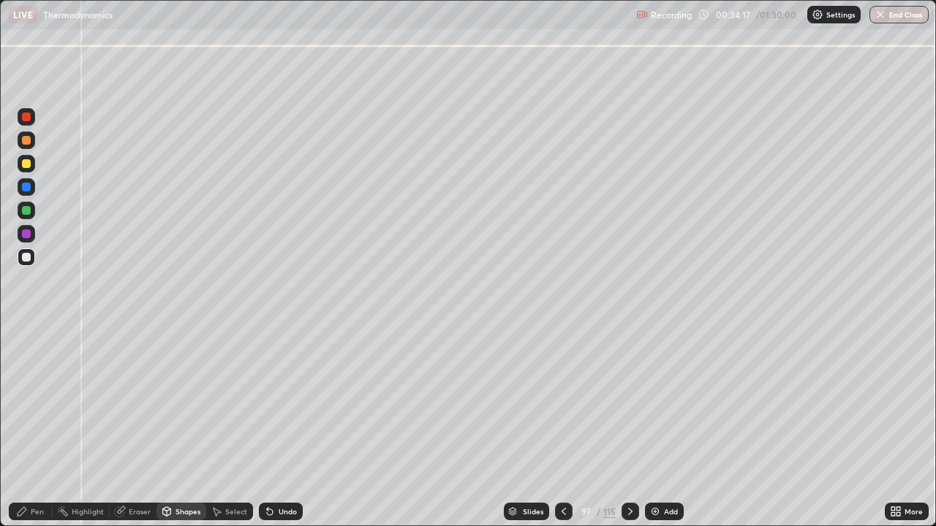
click at [29, 165] on div at bounding box center [26, 163] width 9 height 9
click at [32, 427] on div "Pen" at bounding box center [31, 512] width 44 height 18
click at [186, 427] on div "Shapes" at bounding box center [187, 511] width 25 height 7
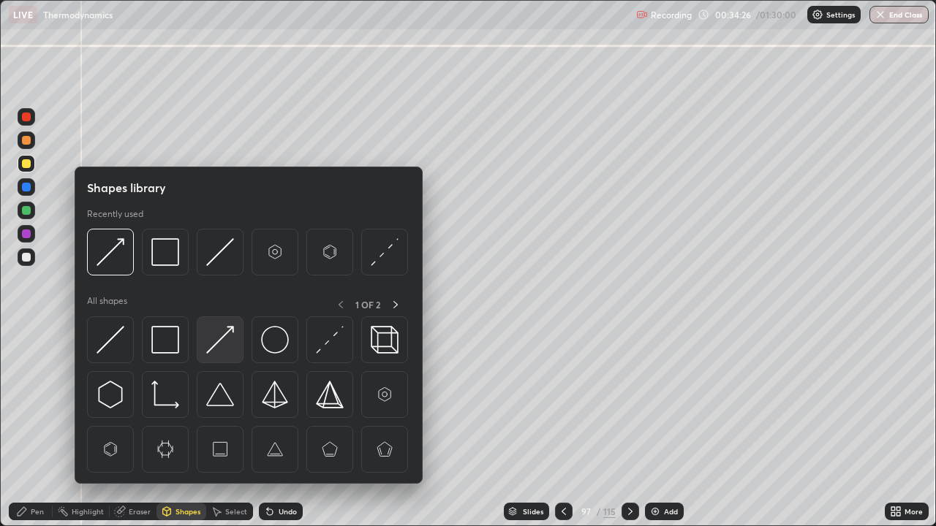
click at [222, 339] on img at bounding box center [220, 340] width 28 height 28
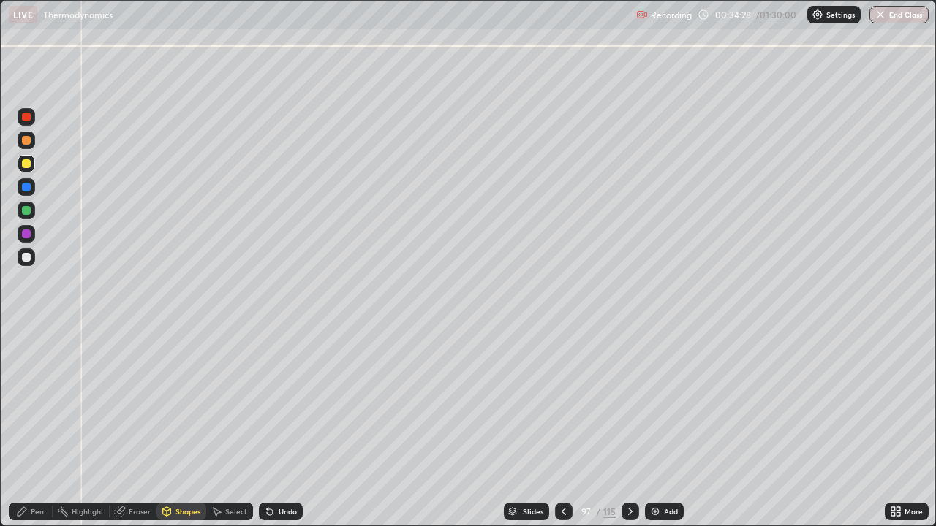
click at [32, 427] on div "Pen" at bounding box center [37, 511] width 13 height 7
click at [29, 260] on div at bounding box center [26, 257] width 9 height 9
click at [561, 427] on icon at bounding box center [564, 512] width 12 height 12
click at [562, 427] on icon at bounding box center [564, 512] width 12 height 12
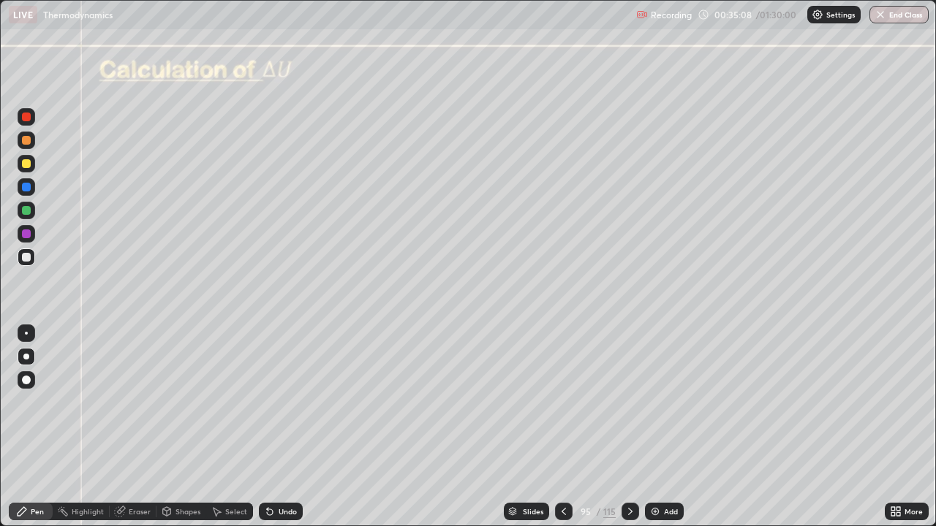
click at [630, 427] on icon at bounding box center [630, 511] width 4 height 7
click at [629, 427] on icon at bounding box center [630, 512] width 12 height 12
click at [31, 259] on div at bounding box center [27, 258] width 18 height 18
click at [33, 211] on div at bounding box center [27, 211] width 18 height 18
click at [31, 258] on div at bounding box center [27, 258] width 18 height 18
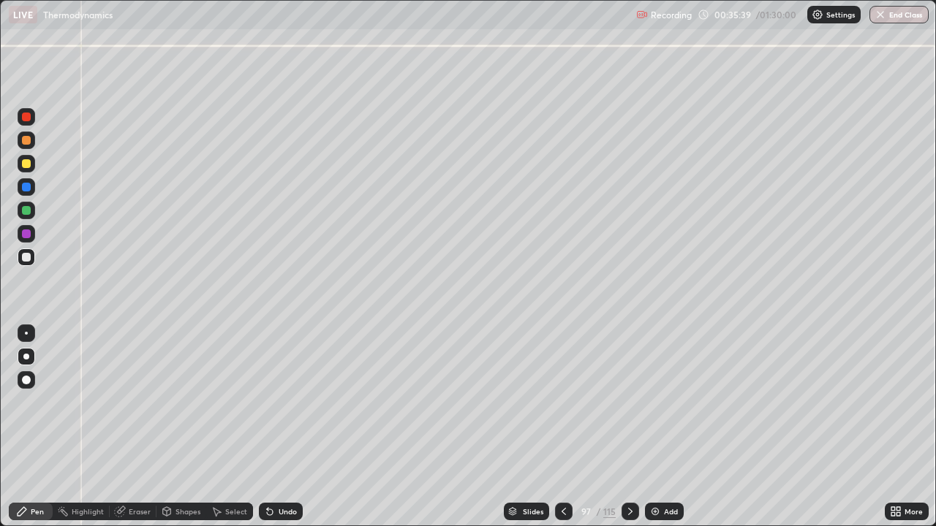
click at [635, 427] on div at bounding box center [631, 512] width 18 height 18
click at [29, 167] on div at bounding box center [26, 163] width 9 height 9
click at [562, 427] on icon at bounding box center [564, 512] width 12 height 12
click at [29, 255] on div at bounding box center [26, 257] width 9 height 9
click at [629, 427] on icon at bounding box center [630, 512] width 12 height 12
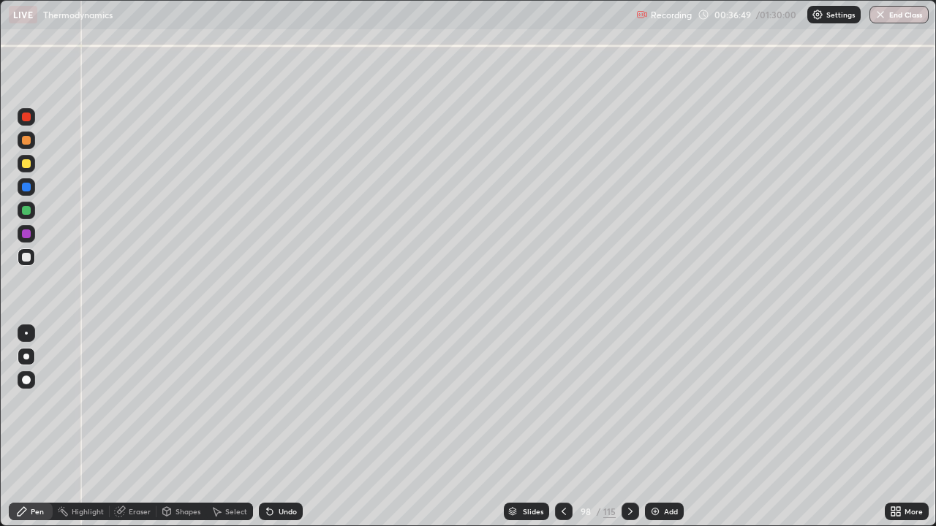
click at [26, 189] on div at bounding box center [26, 187] width 9 height 9
click at [186, 427] on div "Shapes" at bounding box center [187, 511] width 25 height 7
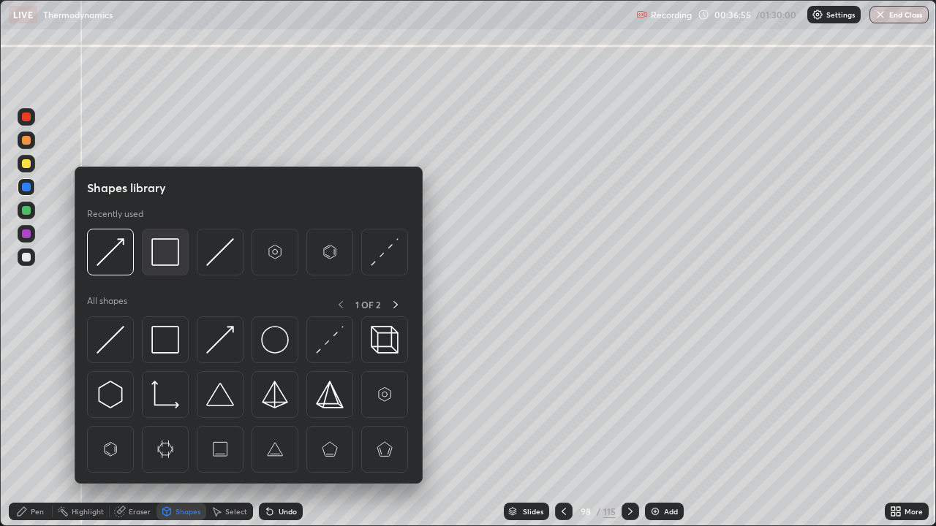
click at [154, 259] on img at bounding box center [165, 252] width 28 height 28
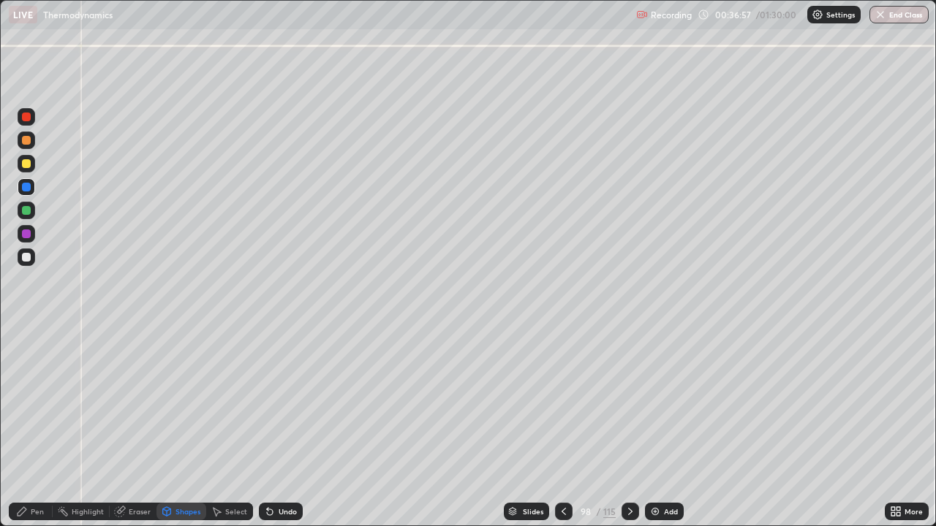
click at [28, 254] on div at bounding box center [26, 257] width 9 height 9
click at [562, 427] on icon at bounding box center [564, 512] width 12 height 12
click at [567, 427] on icon at bounding box center [564, 512] width 12 height 12
click at [627, 427] on div at bounding box center [631, 512] width 18 height 18
click at [627, 427] on icon at bounding box center [630, 512] width 12 height 12
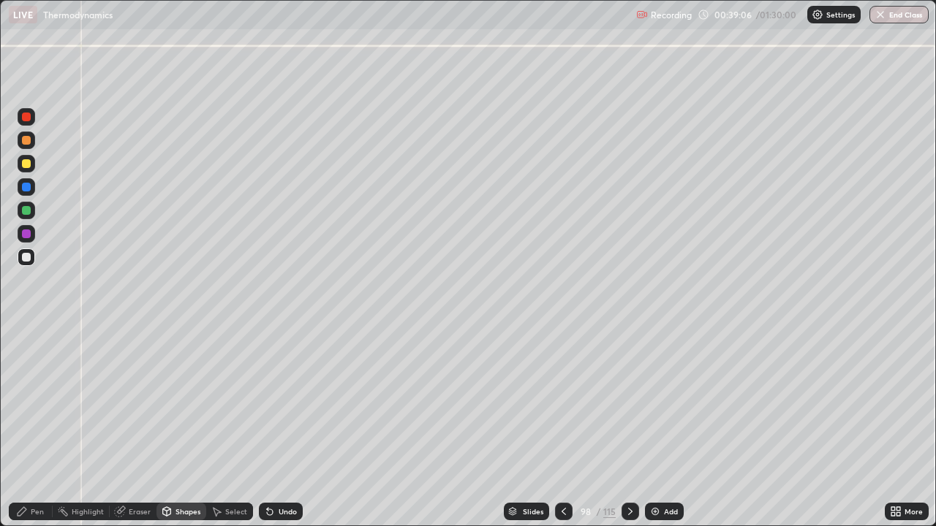
click at [562, 427] on icon at bounding box center [564, 512] width 12 height 12
click at [630, 427] on icon at bounding box center [630, 511] width 4 height 7
click at [629, 427] on icon at bounding box center [630, 512] width 12 height 12
click at [20, 258] on div at bounding box center [27, 258] width 18 height 18
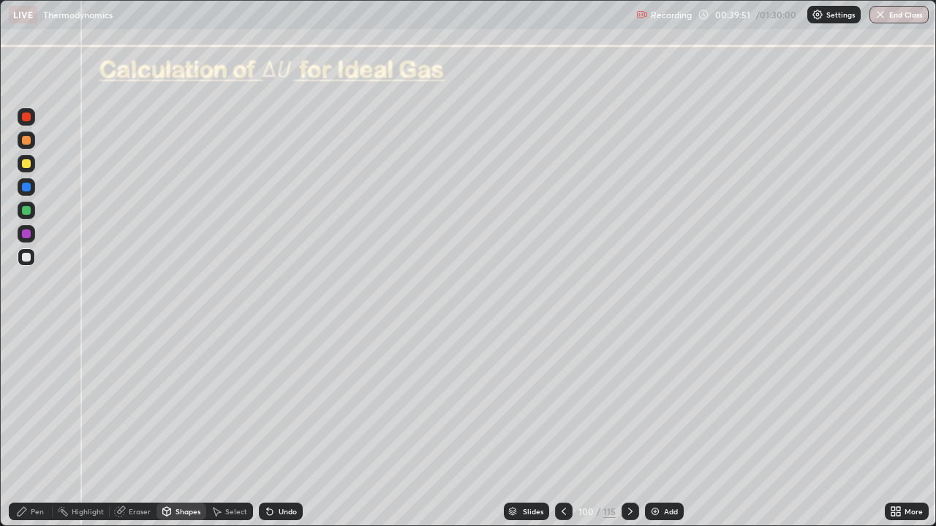
click at [27, 165] on div at bounding box center [26, 163] width 9 height 9
click at [34, 427] on div "Pen" at bounding box center [31, 512] width 44 height 18
click at [283, 427] on div "Undo" at bounding box center [288, 511] width 18 height 7
click at [23, 257] on div at bounding box center [26, 257] width 9 height 9
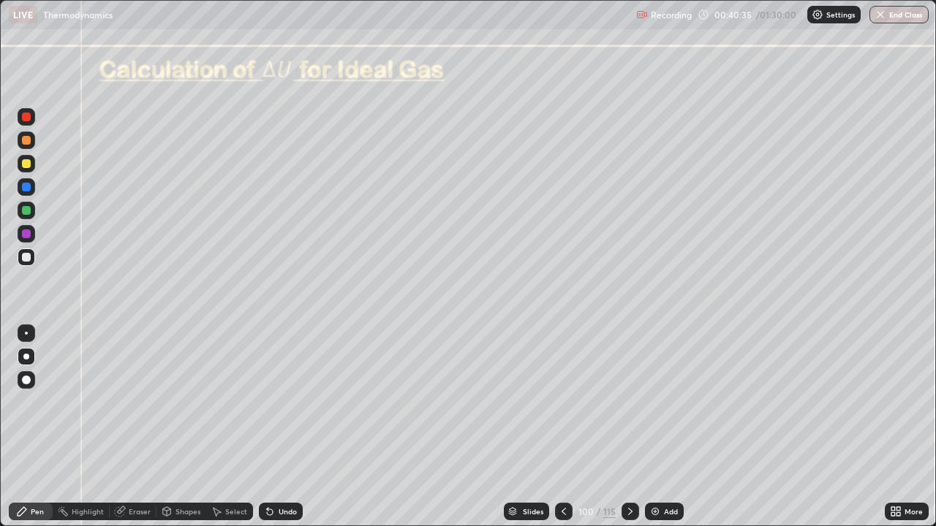
click at [284, 427] on div "Undo" at bounding box center [281, 512] width 44 height 18
click at [240, 427] on div "Select" at bounding box center [236, 511] width 22 height 7
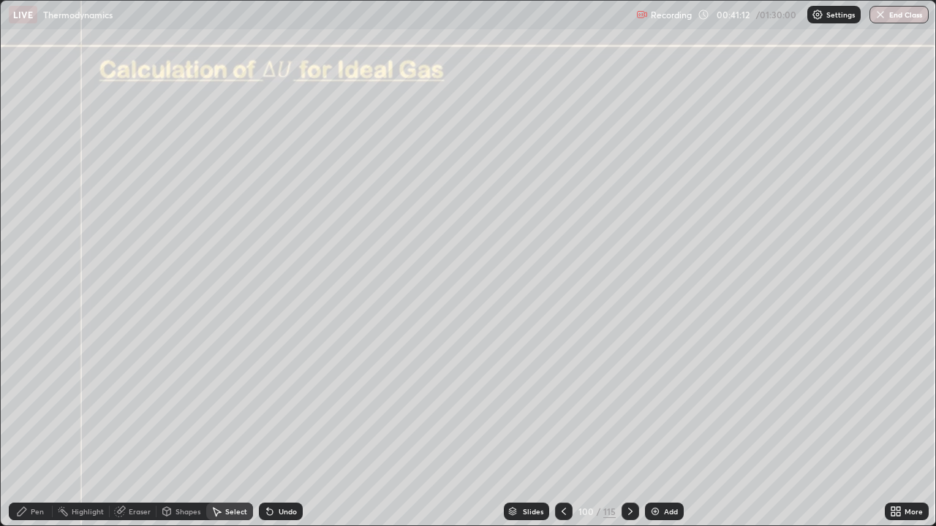
click at [187, 427] on div "Shapes" at bounding box center [181, 512] width 50 height 18
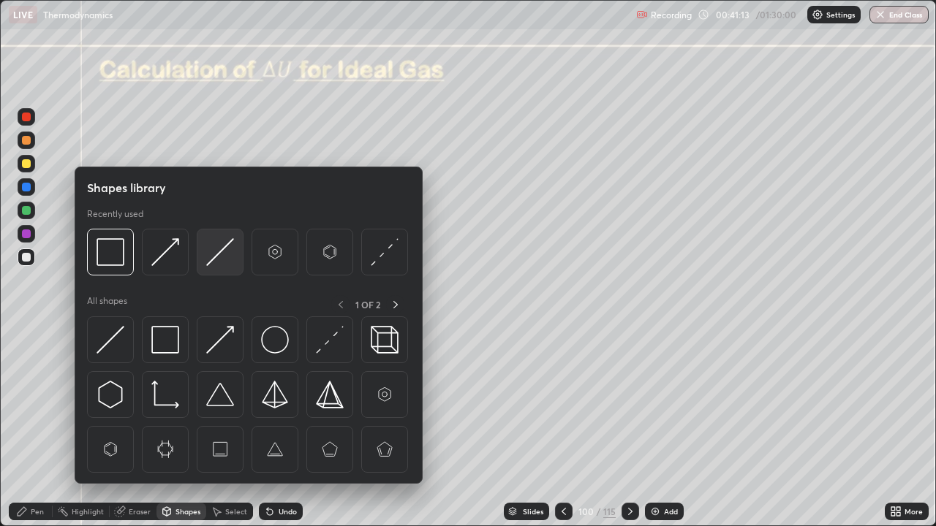
click at [216, 251] on img at bounding box center [220, 252] width 28 height 28
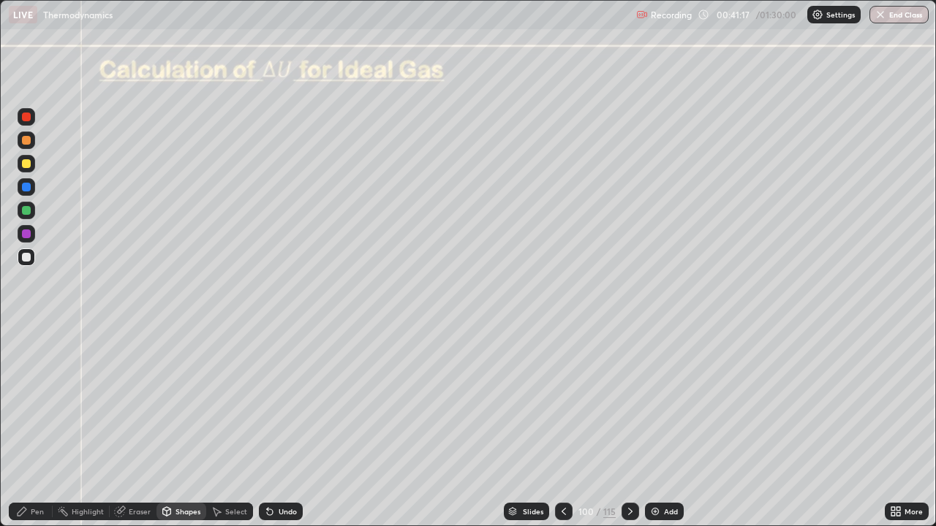
click at [33, 427] on div "Pen" at bounding box center [31, 512] width 44 height 18
click at [183, 427] on div "Shapes" at bounding box center [187, 511] width 25 height 7
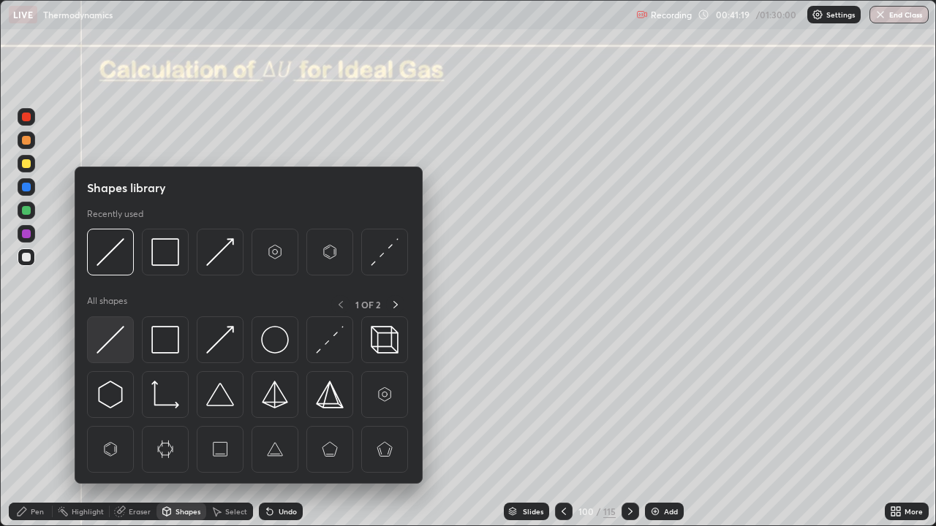
click at [123, 347] on img at bounding box center [111, 340] width 28 height 28
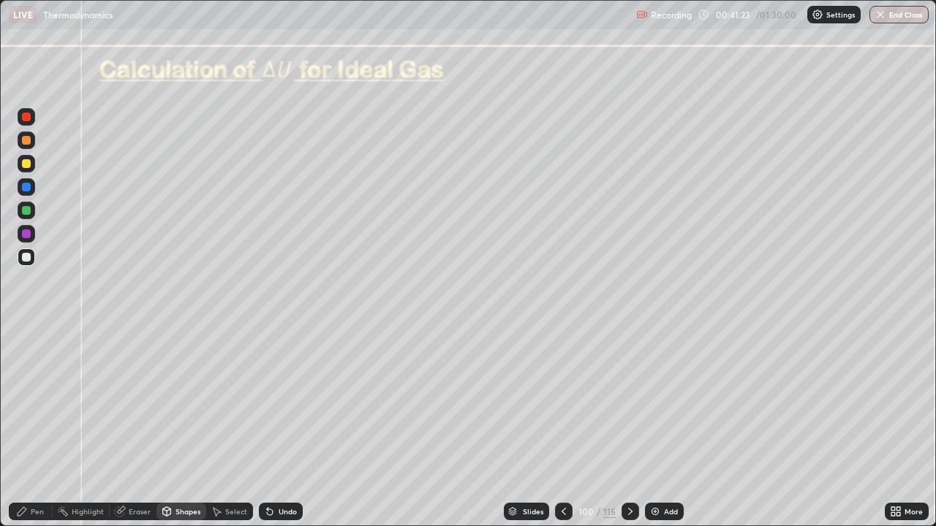
click at [32, 427] on div "Pen" at bounding box center [37, 511] width 13 height 7
click at [26, 165] on div at bounding box center [26, 163] width 9 height 9
click at [30, 253] on div at bounding box center [27, 258] width 18 height 18
click at [26, 235] on div at bounding box center [26, 234] width 9 height 9
click at [283, 427] on div "Undo" at bounding box center [288, 511] width 18 height 7
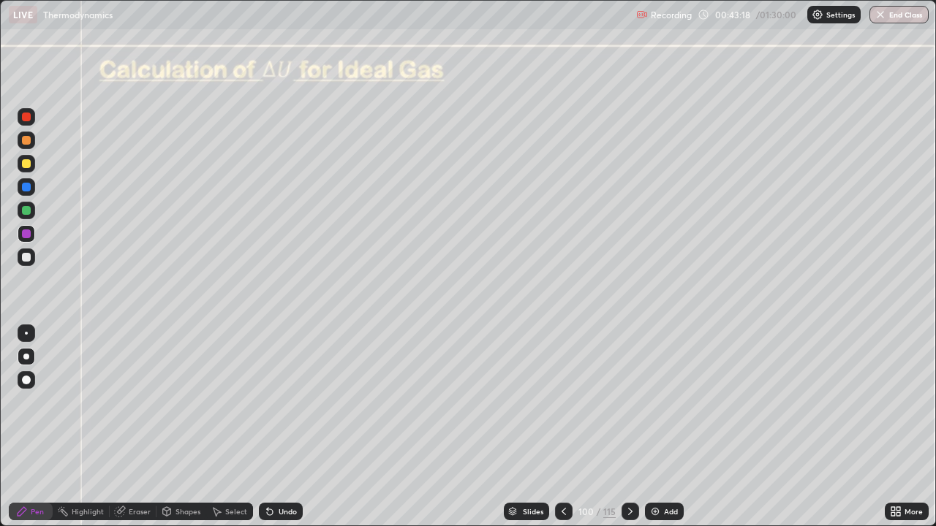
click at [30, 427] on div "Pen" at bounding box center [31, 512] width 44 height 18
click at [24, 260] on div at bounding box center [26, 257] width 9 height 9
click at [627, 427] on icon at bounding box center [630, 512] width 12 height 12
click at [628, 427] on icon at bounding box center [630, 512] width 12 height 12
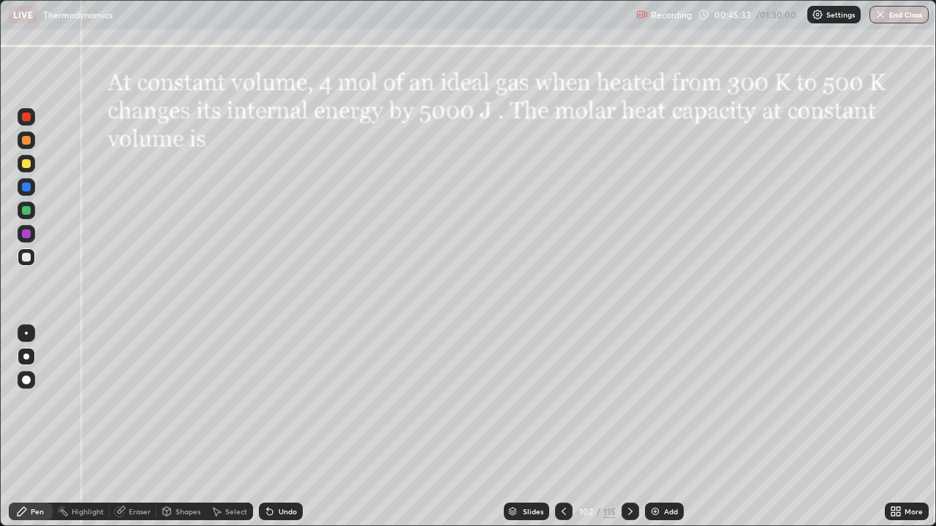
click at [29, 166] on div at bounding box center [26, 163] width 9 height 9
click at [627, 427] on icon at bounding box center [630, 512] width 12 height 12
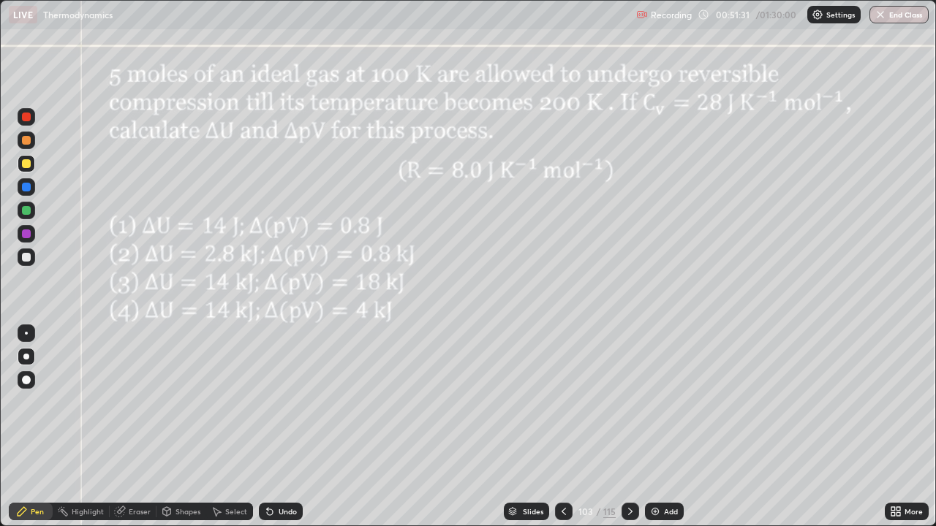
click at [24, 210] on div at bounding box center [26, 210] width 9 height 9
click at [283, 427] on div "Undo" at bounding box center [288, 511] width 18 height 7
click at [282, 427] on div "Undo" at bounding box center [288, 511] width 18 height 7
click at [27, 237] on div at bounding box center [26, 234] width 9 height 9
click at [634, 427] on icon at bounding box center [630, 512] width 12 height 12
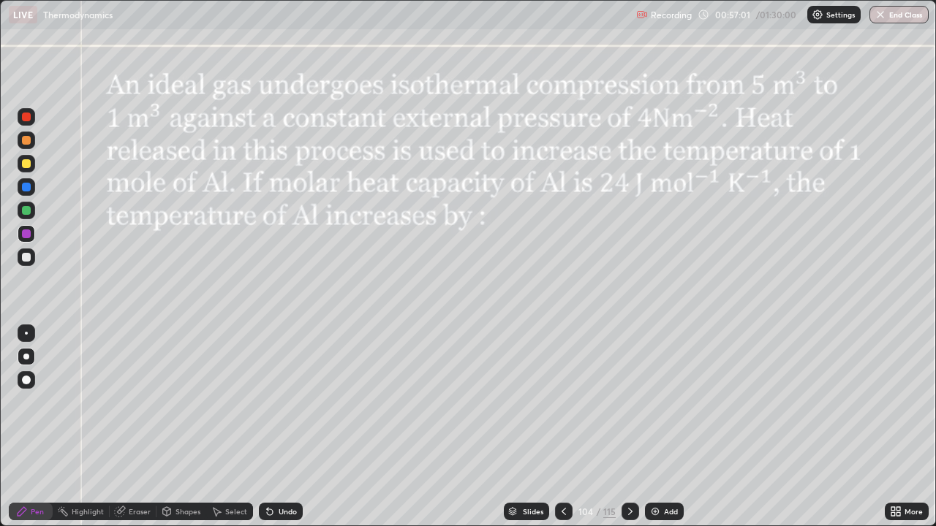
click at [628, 427] on icon at bounding box center [630, 512] width 12 height 12
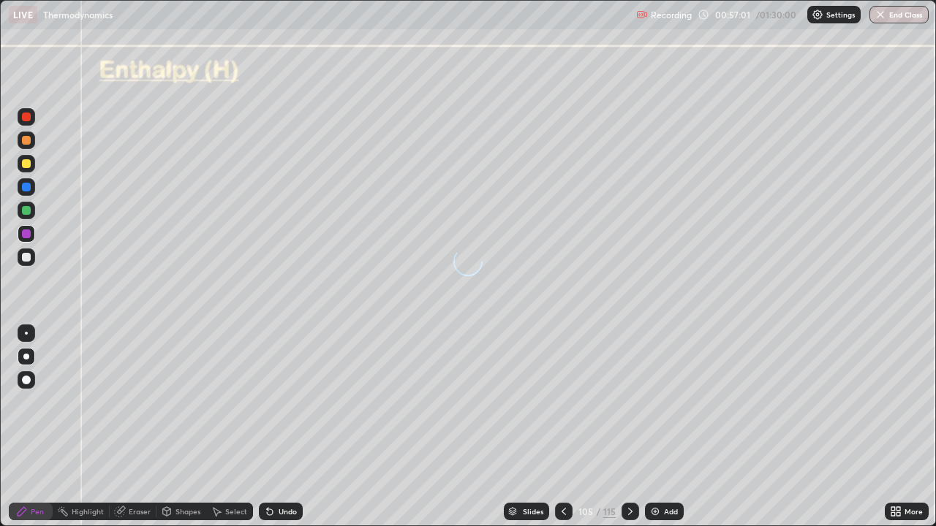
click at [629, 427] on icon at bounding box center [630, 512] width 12 height 12
click at [562, 427] on icon at bounding box center [564, 512] width 12 height 12
click at [563, 427] on icon at bounding box center [564, 512] width 12 height 12
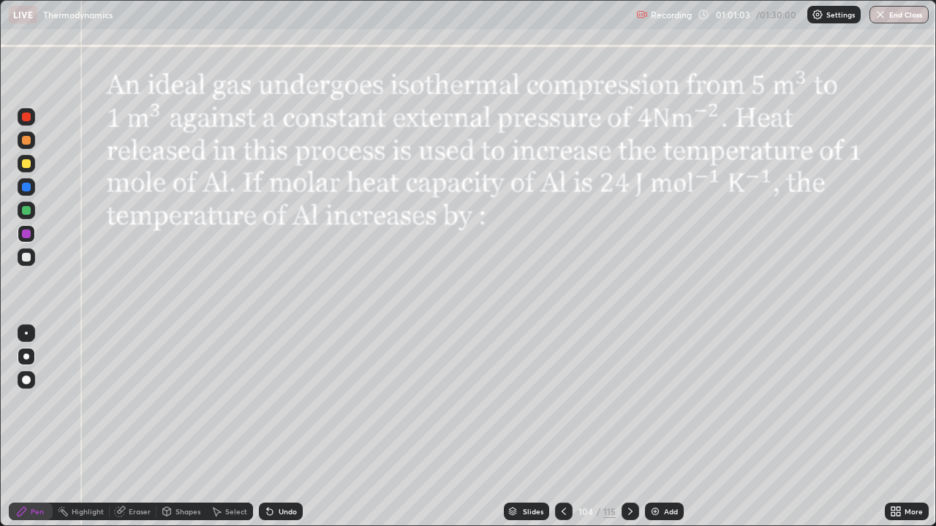
click at [25, 146] on div at bounding box center [27, 141] width 18 height 18
click at [290, 427] on div "Undo" at bounding box center [288, 511] width 18 height 7
click at [281, 427] on div "Undo" at bounding box center [281, 512] width 44 height 18
click at [631, 427] on icon at bounding box center [630, 512] width 12 height 12
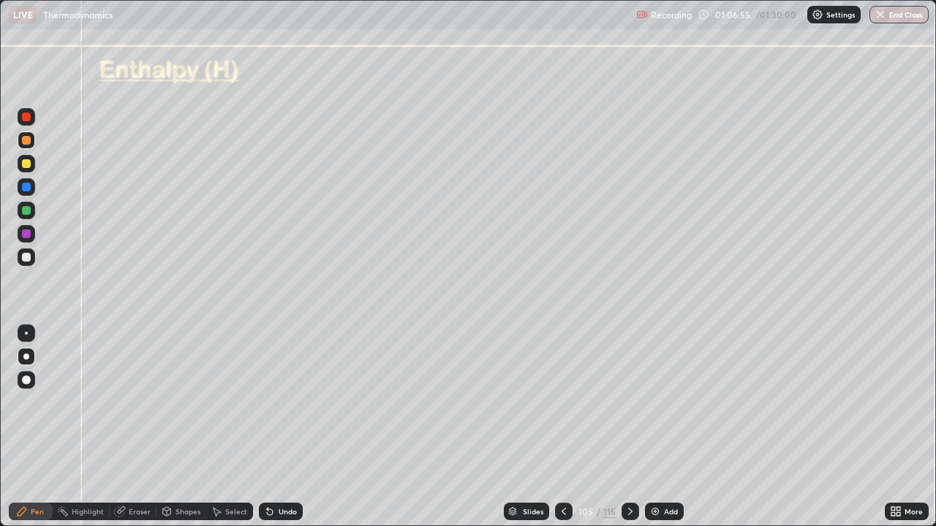
click at [136, 427] on div "Eraser" at bounding box center [140, 511] width 22 height 7
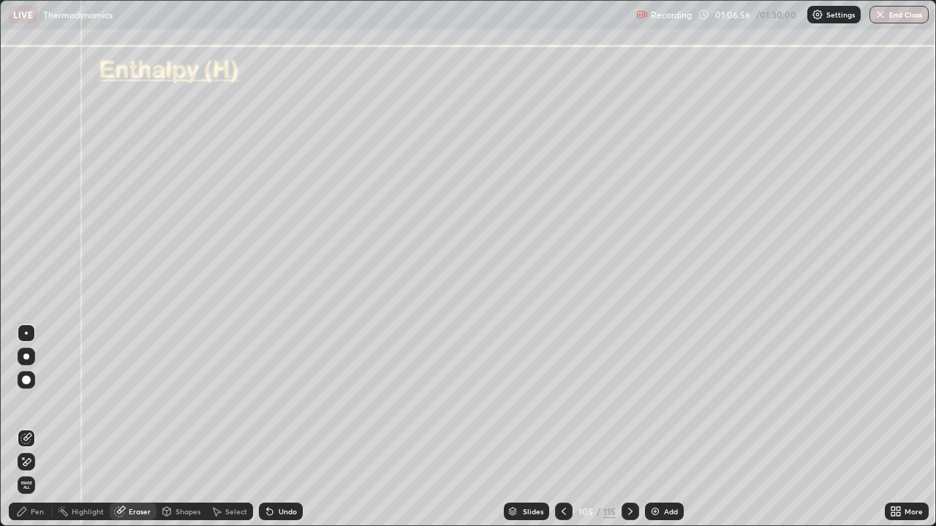
click at [23, 427] on span "Erase all" at bounding box center [26, 485] width 16 height 9
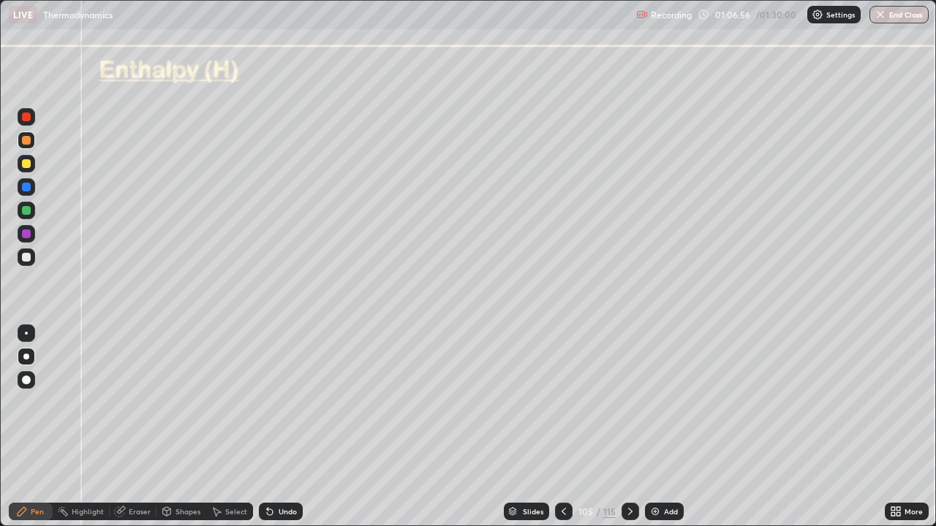
click at [29, 427] on div "Pen" at bounding box center [31, 512] width 44 height 18
click at [28, 264] on div at bounding box center [27, 258] width 18 height 18
click at [183, 427] on div "Shapes" at bounding box center [187, 511] width 25 height 7
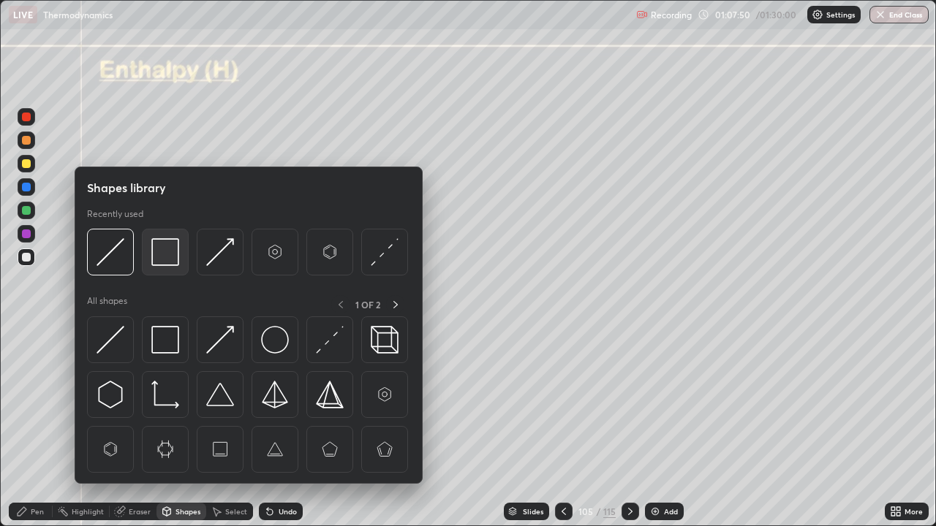
click at [162, 257] on img at bounding box center [165, 252] width 28 height 28
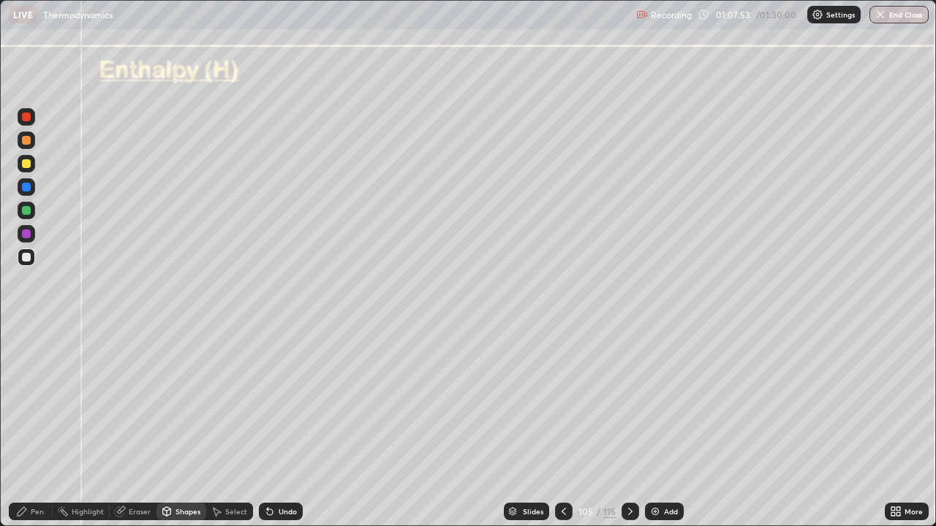
click at [22, 427] on icon at bounding box center [22, 511] width 9 height 9
click at [26, 254] on div at bounding box center [26, 257] width 9 height 9
click at [33, 208] on div at bounding box center [27, 211] width 18 height 18
click at [184, 427] on div "Shapes" at bounding box center [187, 511] width 25 height 7
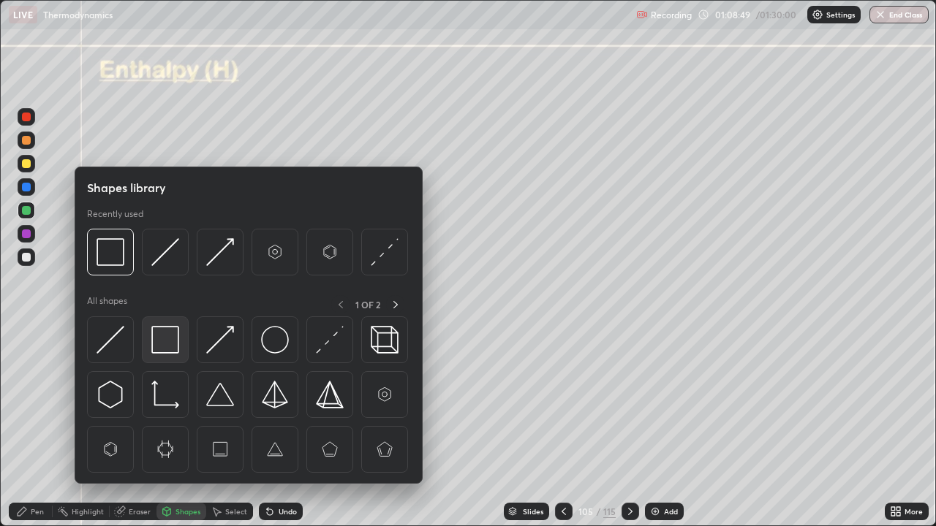
click at [165, 343] on img at bounding box center [165, 340] width 28 height 28
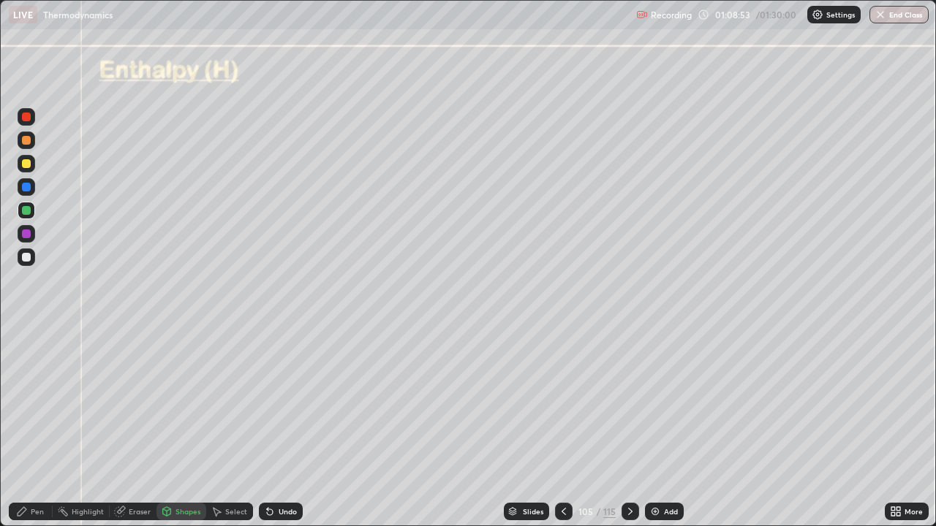
click at [42, 427] on div "Pen" at bounding box center [37, 511] width 13 height 7
click at [146, 427] on div "Eraser" at bounding box center [140, 511] width 22 height 7
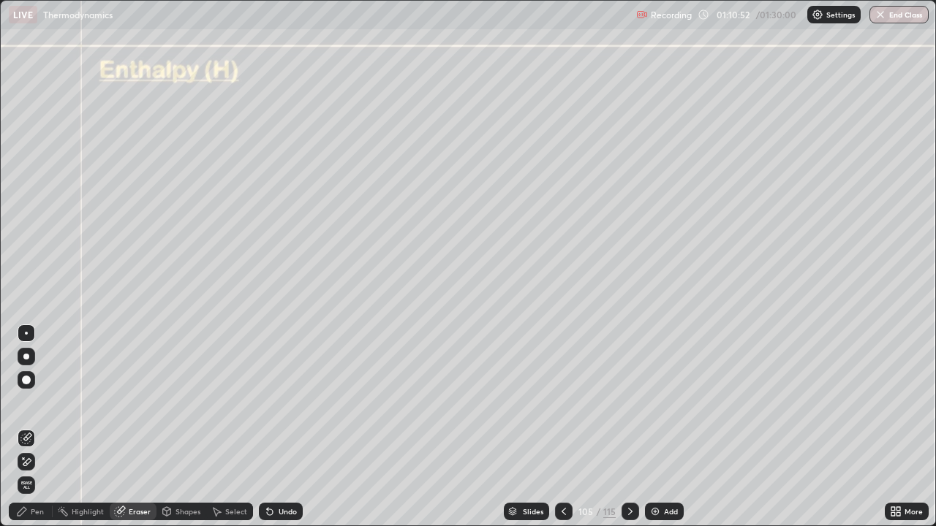
click at [30, 427] on icon at bounding box center [27, 461] width 8 height 7
click at [33, 427] on div "Pen" at bounding box center [37, 511] width 13 height 7
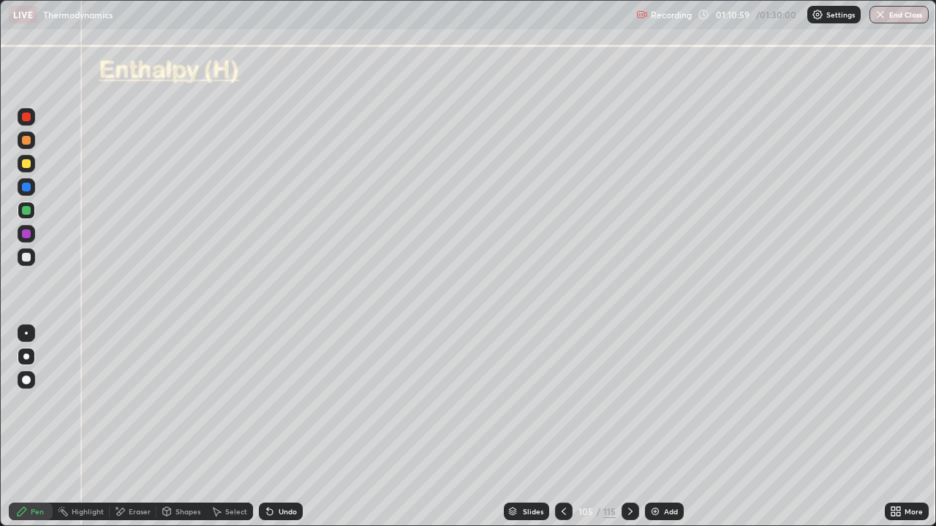
click at [28, 119] on div at bounding box center [26, 117] width 9 height 9
click at [27, 253] on div at bounding box center [26, 257] width 9 height 9
click at [33, 235] on div at bounding box center [27, 234] width 18 height 18
click at [31, 166] on div at bounding box center [27, 164] width 18 height 18
click at [132, 427] on div "Eraser" at bounding box center [140, 511] width 22 height 7
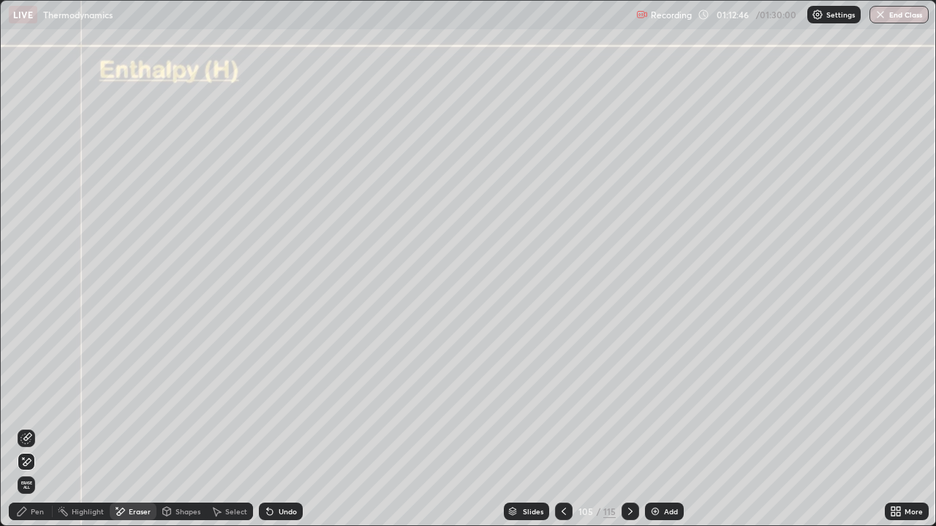
click at [23, 427] on icon at bounding box center [23, 458] width 1 height 1
click at [27, 427] on icon at bounding box center [22, 512] width 12 height 12
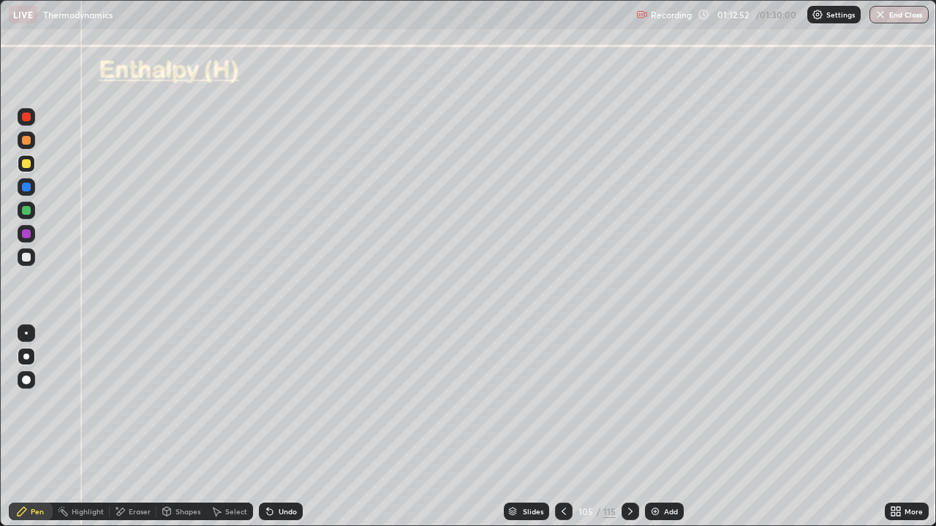
click at [29, 257] on div at bounding box center [26, 257] width 9 height 9
click at [30, 208] on div at bounding box center [26, 210] width 9 height 9
click at [288, 427] on div "Undo" at bounding box center [288, 511] width 18 height 7
click at [26, 258] on div at bounding box center [26, 257] width 9 height 9
click at [26, 380] on div at bounding box center [26, 380] width 9 height 9
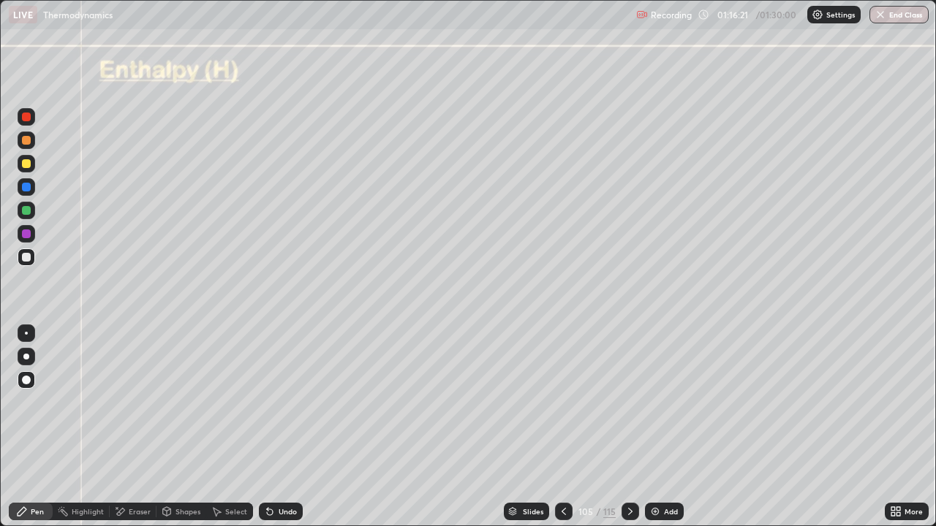
click at [22, 189] on div at bounding box center [26, 187] width 9 height 9
click at [628, 427] on icon at bounding box center [630, 512] width 12 height 12
click at [27, 257] on div at bounding box center [26, 257] width 9 height 9
click at [288, 427] on div "Undo" at bounding box center [281, 512] width 44 height 18
click at [564, 427] on icon at bounding box center [564, 511] width 4 height 7
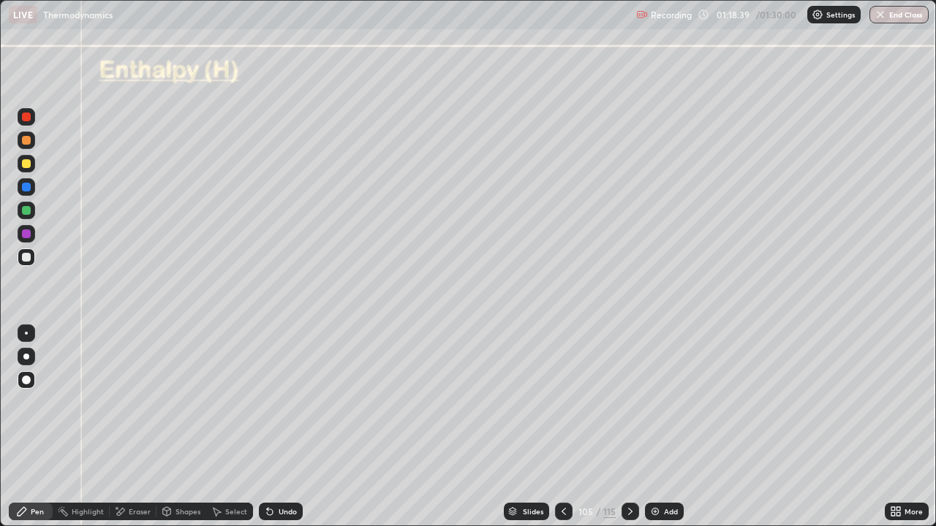
click at [622, 427] on div at bounding box center [631, 512] width 18 height 18
click at [29, 255] on div at bounding box center [26, 257] width 9 height 9
click at [27, 258] on div at bounding box center [26, 257] width 9 height 9
click at [33, 214] on div at bounding box center [27, 211] width 18 height 18
click at [30, 233] on div at bounding box center [26, 234] width 9 height 9
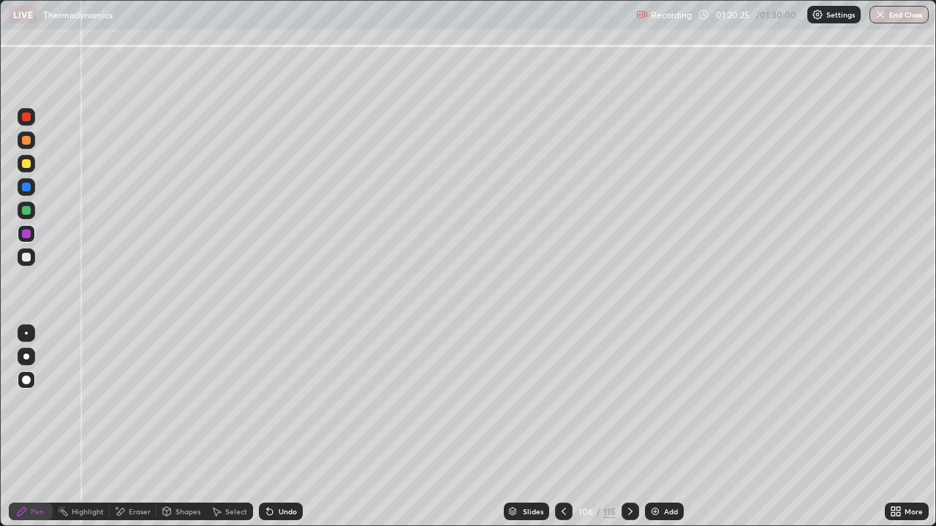
click at [186, 427] on div "Shapes" at bounding box center [187, 511] width 25 height 7
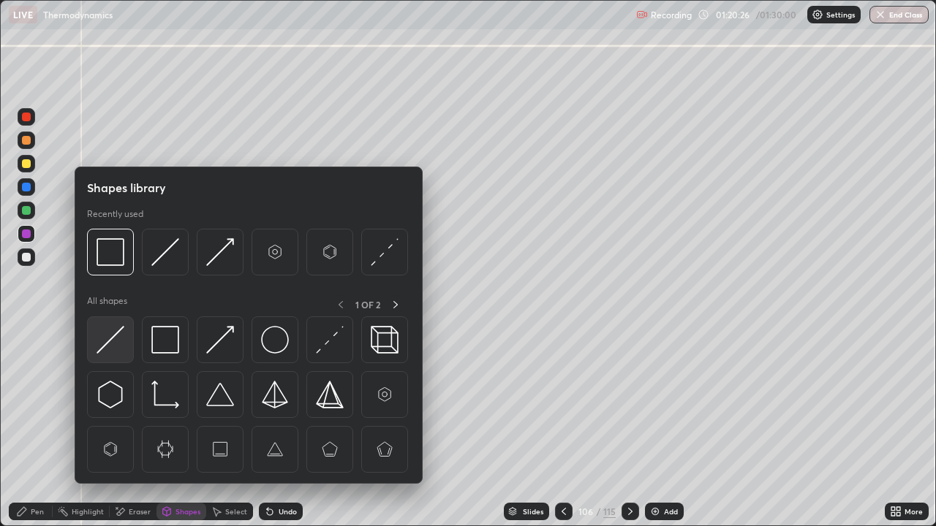
click at [100, 347] on img at bounding box center [111, 340] width 28 height 28
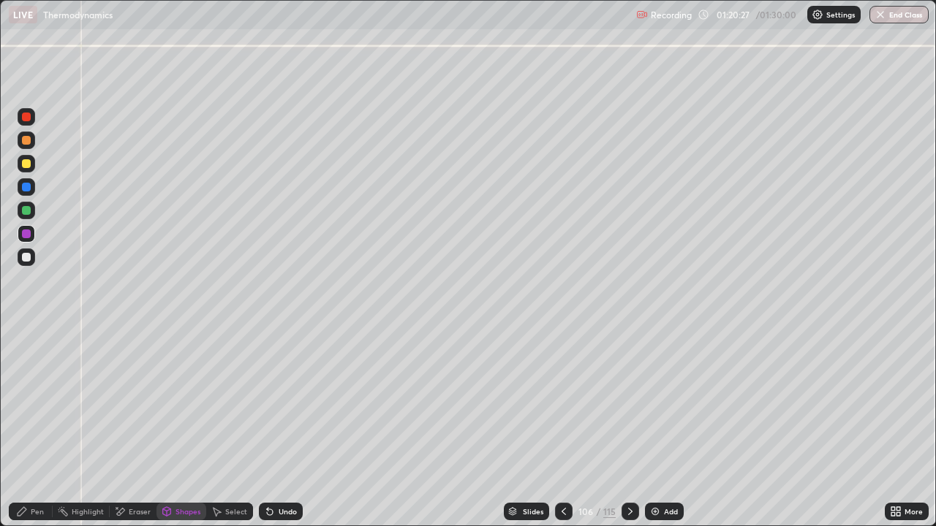
click at [29, 256] on div at bounding box center [26, 257] width 9 height 9
click at [39, 427] on div "Pen" at bounding box center [37, 511] width 13 height 7
click at [897, 19] on button "End Class" at bounding box center [898, 15] width 59 height 18
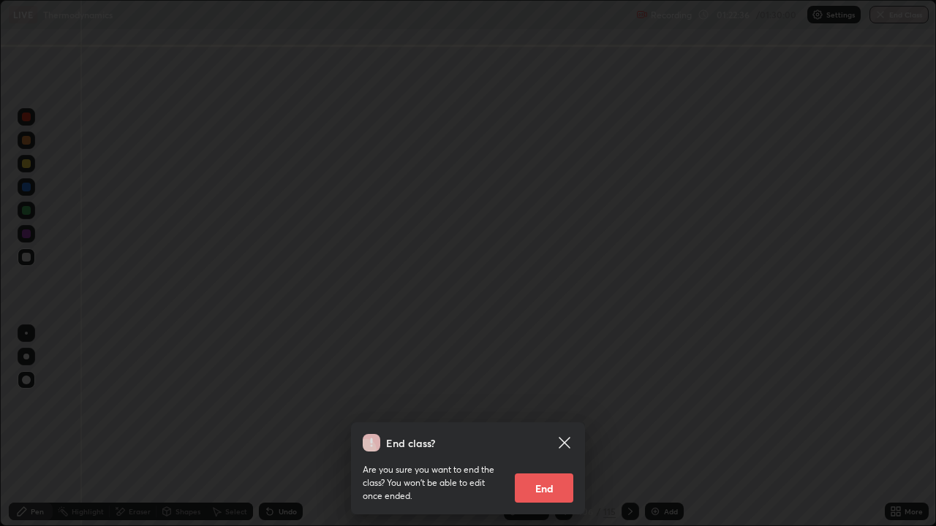
click at [545, 427] on button "End" at bounding box center [544, 488] width 58 height 29
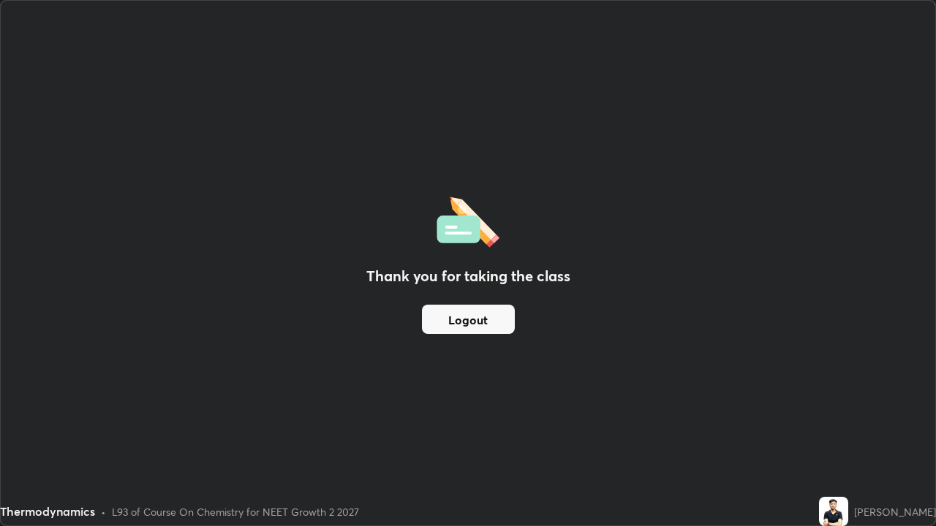
click at [478, 322] on button "Logout" at bounding box center [468, 319] width 93 height 29
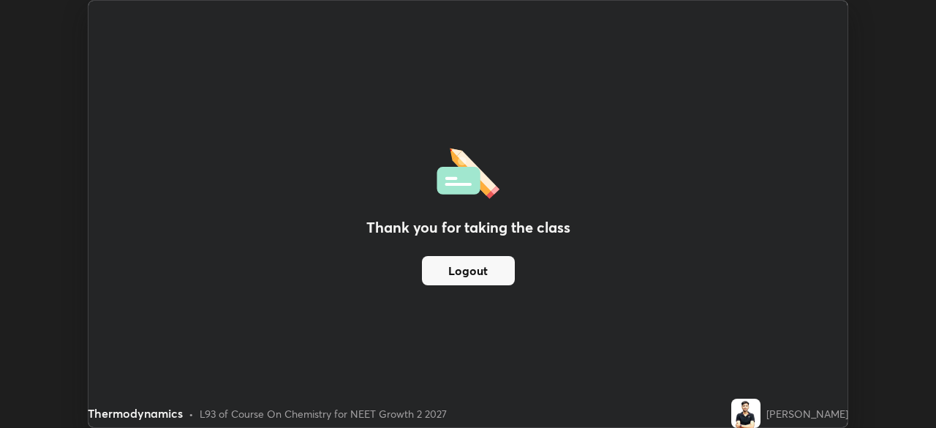
scroll to position [72695, 72187]
